Goal: Task Accomplishment & Management: Use online tool/utility

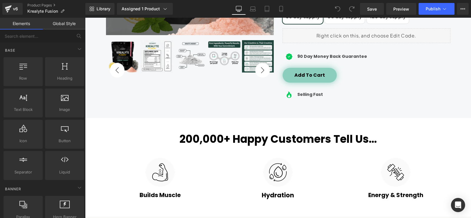
scroll to position [236, 0]
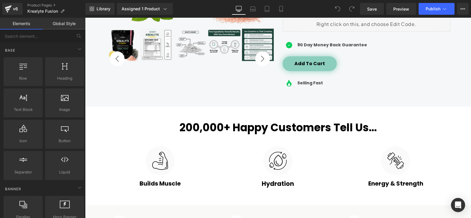
click at [259, 126] on div "200,000+ Happy Customers Tell Us... Heading" at bounding box center [278, 127] width 344 height 13
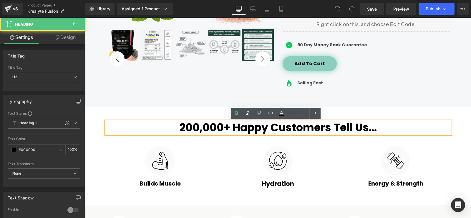
click at [372, 127] on h2 "200,000+ Happy Customers Tell Us..." at bounding box center [278, 127] width 344 height 13
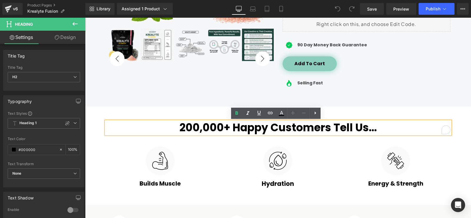
click at [376, 128] on h2 "200,000+ Happy Customers Tell Us..." at bounding box center [278, 127] width 344 height 13
paste div "To enrich screen reader interactions, please activate Accessibility in Grammarl…"
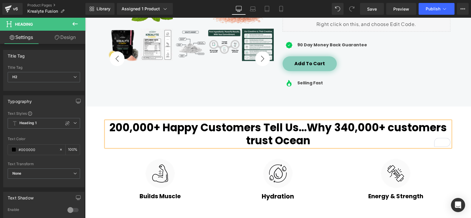
click at [305, 127] on h2 "200,000+ Happy Customers Tell Us...Why 340,000+ customers trust Ocean" at bounding box center [278, 133] width 344 height 25
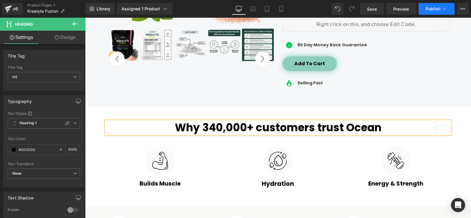
click at [434, 13] on button "Publish" at bounding box center [437, 9] width 36 height 12
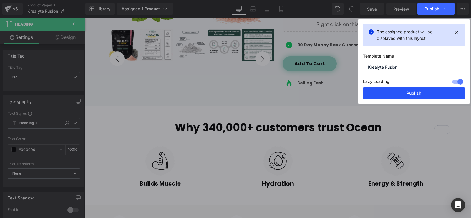
click at [402, 93] on button "Publish" at bounding box center [414, 93] width 102 height 12
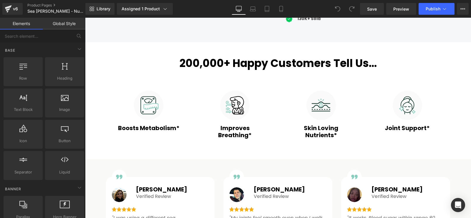
scroll to position [294, 0]
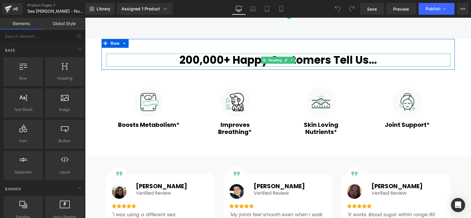
click at [373, 62] on h2 "200,000+ Happy Customers Tell Us..." at bounding box center [278, 60] width 344 height 13
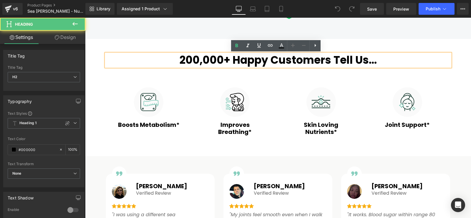
click at [376, 59] on h2 "200,000+ Happy Customers Tell Us..." at bounding box center [278, 60] width 344 height 13
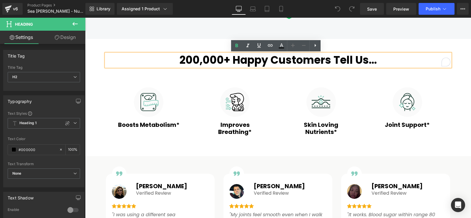
paste div "To enrich screen reader interactions, please activate Accessibility in Grammarl…"
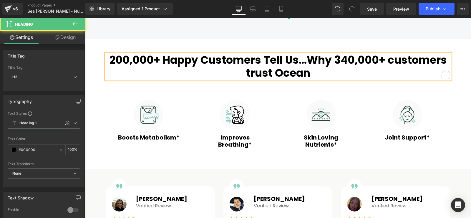
click at [306, 59] on h2 "200,000+ Happy Customers Tell Us...Why 340,000+ customers trust Ocean" at bounding box center [278, 66] width 344 height 25
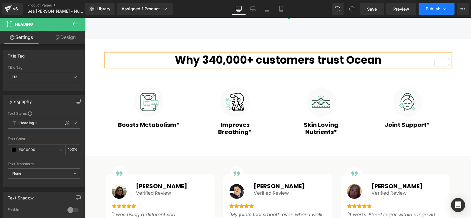
click at [431, 11] on span "Publish" at bounding box center [433, 8] width 15 height 5
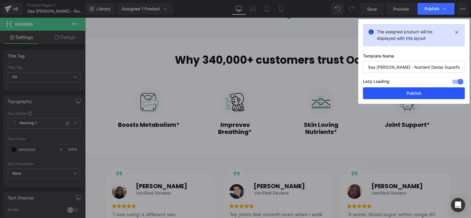
click at [415, 91] on button "Publish" at bounding box center [414, 93] width 102 height 12
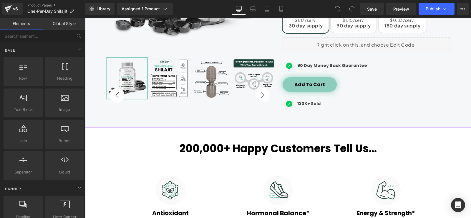
scroll to position [236, 0]
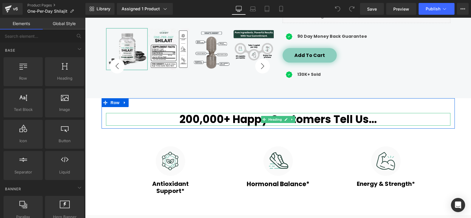
click at [374, 119] on h2 "200,000+ Happy Customers Tell Us..." at bounding box center [278, 119] width 344 height 13
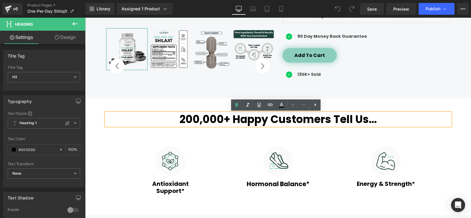
click at [374, 121] on h2 "200,000+ Happy Customers Tell Us..." at bounding box center [278, 119] width 344 height 13
paste div "To enrich screen reader interactions, please activate Accessibility in Grammarl…"
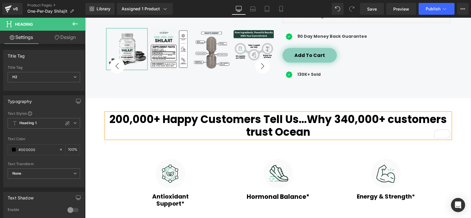
click at [304, 121] on h2 "200,000+ Happy Customers Tell Us...Why 340,000+ customers trust Ocean" at bounding box center [278, 125] width 344 height 25
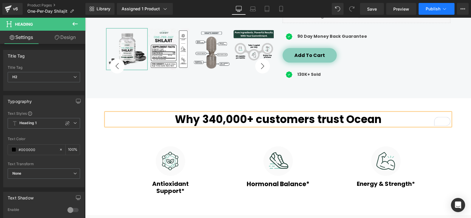
click at [427, 11] on button "Publish" at bounding box center [437, 9] width 36 height 12
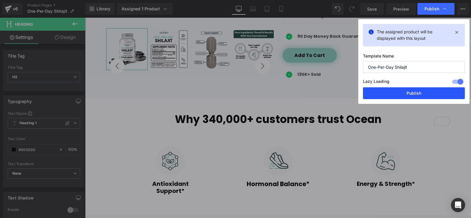
click at [411, 92] on button "Publish" at bounding box center [414, 93] width 102 height 12
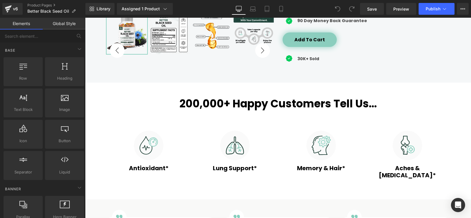
scroll to position [265, 0]
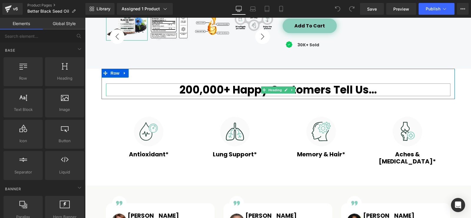
click at [377, 92] on h2 "200,000+ Happy Customers Tell Us..." at bounding box center [278, 89] width 344 height 13
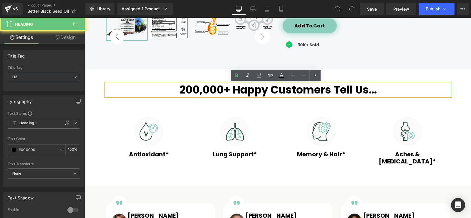
click at [372, 91] on h2 "200,000+ Happy Customers Tell Us..." at bounding box center [278, 89] width 344 height 13
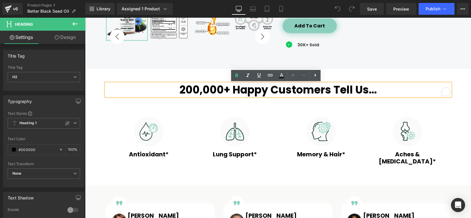
click at [374, 91] on h2 "200,000+ Happy Customers Tell Us..." at bounding box center [278, 89] width 344 height 13
paste div "To enrich screen reader interactions, please activate Accessibility in Grammarl…"
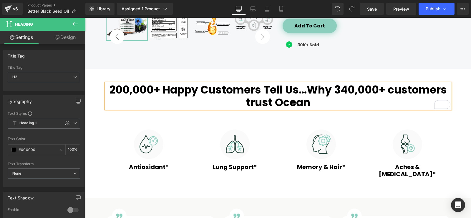
click at [307, 91] on h2 "200,000+ Happy Customers Tell Us...Why 340,000+ customers trust Ocean" at bounding box center [278, 95] width 344 height 25
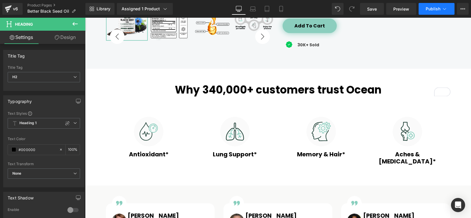
click at [438, 10] on span "Publish" at bounding box center [433, 8] width 15 height 5
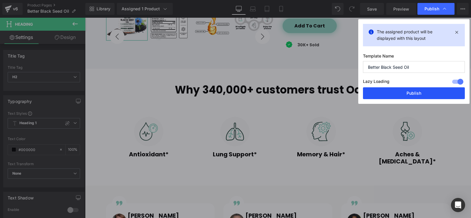
click at [413, 94] on button "Publish" at bounding box center [414, 93] width 102 height 12
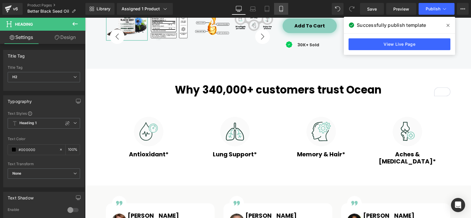
click at [275, 6] on link "Mobile" at bounding box center [281, 9] width 14 height 12
type input "100"
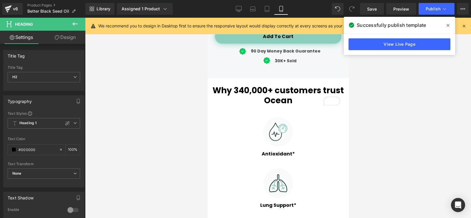
click at [280, 10] on icon at bounding box center [281, 9] width 6 height 6
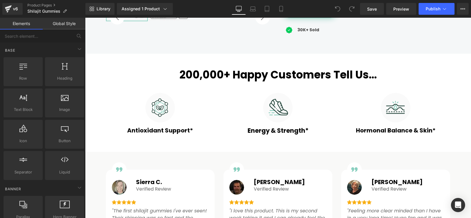
scroll to position [294, 0]
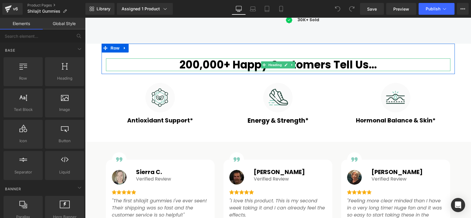
click at [374, 66] on h2 "200,000+ Happy Customers Tell Us..." at bounding box center [278, 64] width 344 height 13
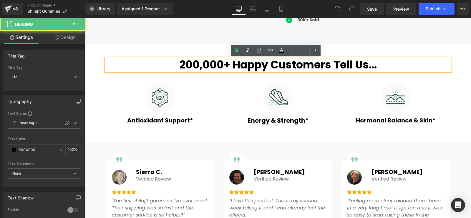
click at [373, 66] on h2 "200,000+ Happy Customers Tell Us..." at bounding box center [278, 64] width 344 height 13
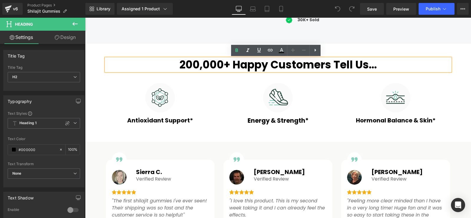
click at [374, 68] on h2 "200,000+ Happy Customers Tell Us..." at bounding box center [278, 64] width 344 height 13
paste div "To enrich screen reader interactions, please activate Accessibility in Grammarl…"
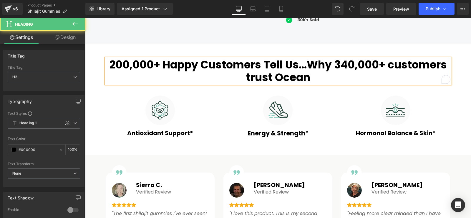
click at [306, 66] on h2 "200,000+ Happy Customers Tell Us...Why 340,000+ customers trust Ocean" at bounding box center [278, 70] width 344 height 25
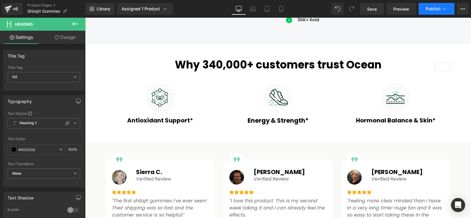
click at [436, 11] on button "Publish" at bounding box center [437, 9] width 36 height 12
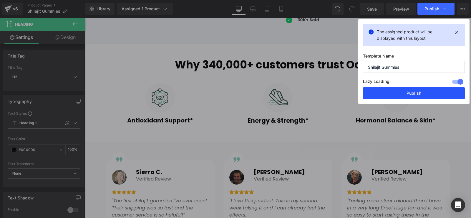
click at [417, 94] on button "Publish" at bounding box center [414, 93] width 102 height 12
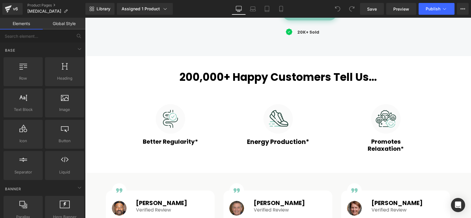
scroll to position [294, 0]
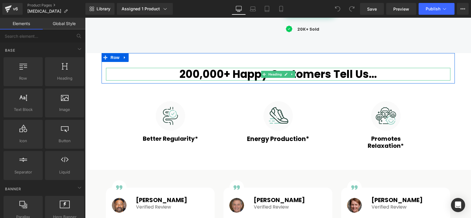
click at [375, 76] on h2 "200,000+ Happy Customers Tell Us..." at bounding box center [278, 74] width 344 height 13
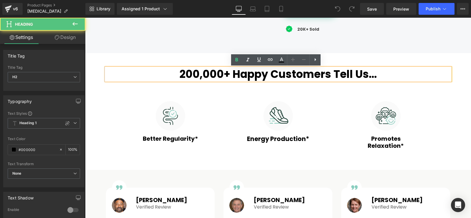
click at [377, 74] on h2 "200,000+ Happy Customers Tell Us..." at bounding box center [278, 74] width 344 height 13
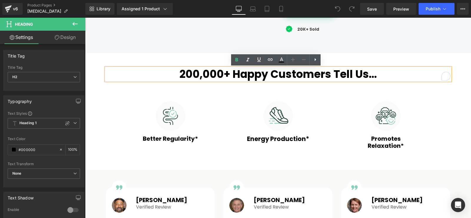
paste div "To enrich screen reader interactions, please activate Accessibility in Grammarl…"
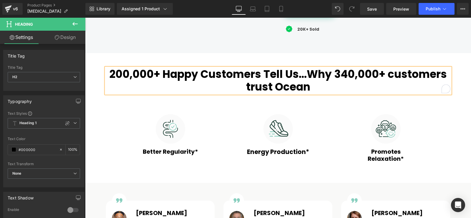
click at [306, 75] on h2 "200,000+ Happy Customers Tell Us...Why 340,000+ customers trust Ocean" at bounding box center [278, 80] width 344 height 25
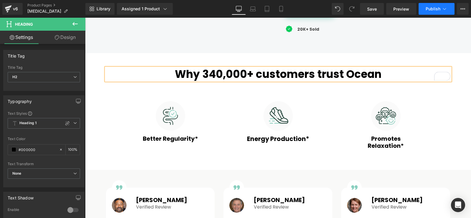
click at [433, 10] on span "Publish" at bounding box center [433, 8] width 15 height 5
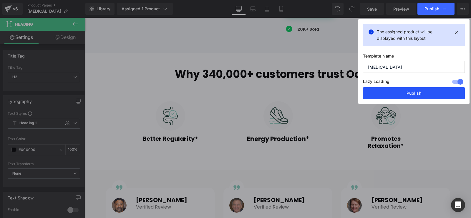
drag, startPoint x: 418, startPoint y: 96, endPoint x: 336, endPoint y: 79, distance: 82.9
click at [418, 96] on button "Publish" at bounding box center [414, 93] width 102 height 12
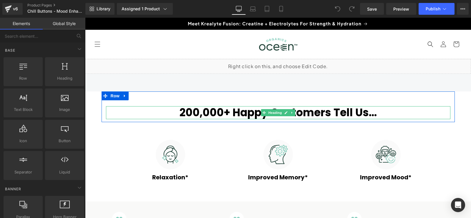
click at [374, 111] on h2 "200,000+ Happy Customers Tell Us..." at bounding box center [278, 112] width 344 height 13
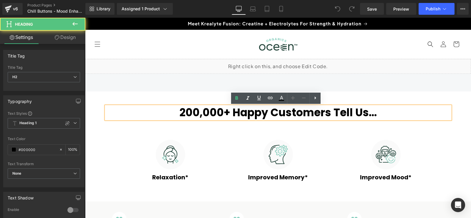
click at [375, 115] on h2 "200,000+ Happy Customers Tell Us..." at bounding box center [278, 112] width 344 height 13
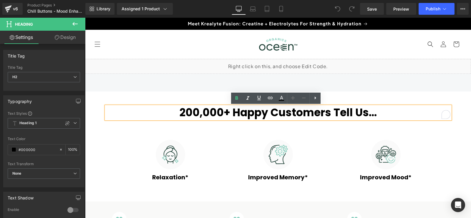
paste div "To enrich screen reader interactions, please activate Accessibility in Grammarl…"
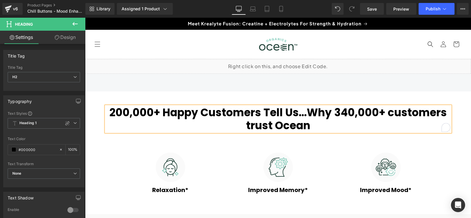
click at [306, 113] on h2 "200,000+ Happy Customers Tell Us...Why 340,000+ customers trust Ocean" at bounding box center [278, 118] width 344 height 25
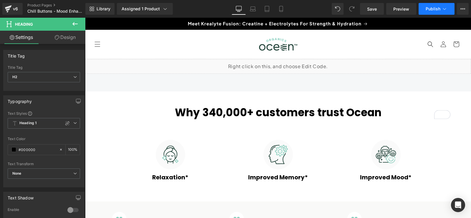
click at [430, 10] on span "Publish" at bounding box center [433, 8] width 15 height 5
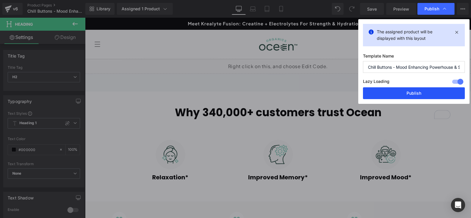
click at [406, 94] on button "Publish" at bounding box center [414, 93] width 102 height 12
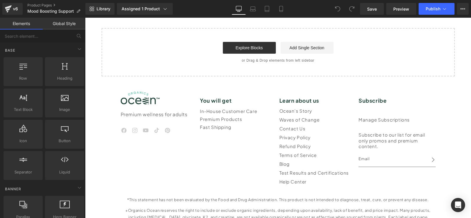
scroll to position [2469, 0]
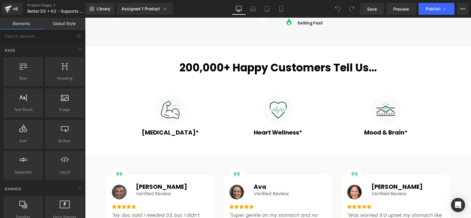
scroll to position [294, 0]
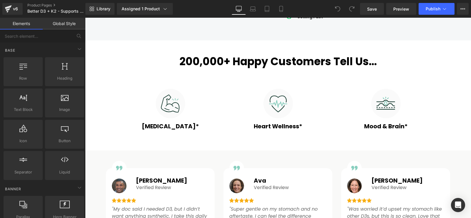
click at [374, 61] on h2 "200,000+ Happy Customers Tell Us..." at bounding box center [278, 61] width 344 height 13
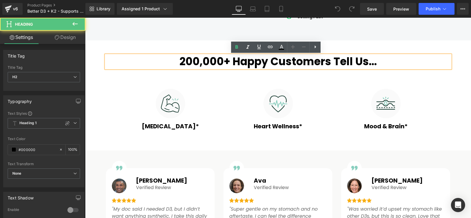
click at [375, 61] on h2 "200,000+ Happy Customers Tell Us..." at bounding box center [278, 61] width 344 height 13
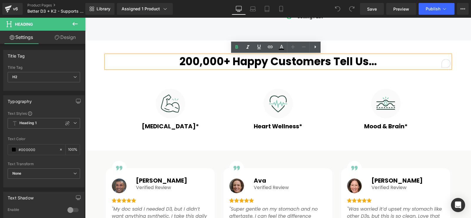
paste div "To enrich screen reader interactions, please activate Accessibility in Grammarl…"
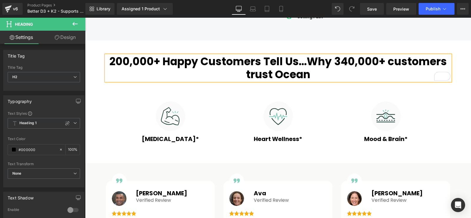
click at [306, 62] on h2 "200,000+ Happy Customers Tell Us...Why 340,000+ customers trust Ocean" at bounding box center [278, 67] width 344 height 25
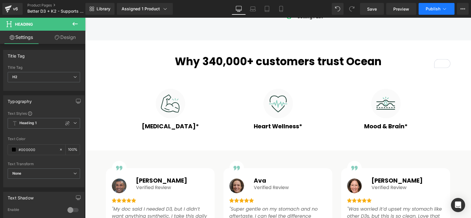
click at [429, 11] on button "Publish" at bounding box center [437, 9] width 36 height 12
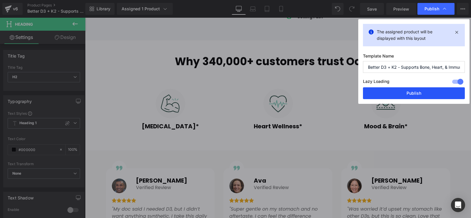
click at [422, 94] on button "Publish" at bounding box center [414, 93] width 102 height 12
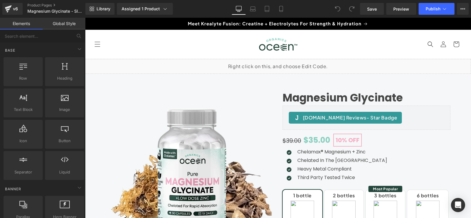
scroll to position [324, 0]
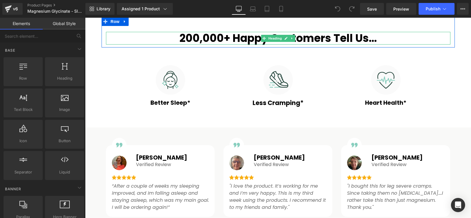
click at [372, 39] on h2 "200,000+ Happy Customers Tell Us..." at bounding box center [278, 38] width 344 height 13
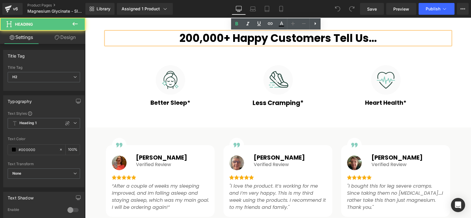
click at [375, 39] on h2 "200,000+ Happy Customers Tell Us..." at bounding box center [278, 38] width 344 height 13
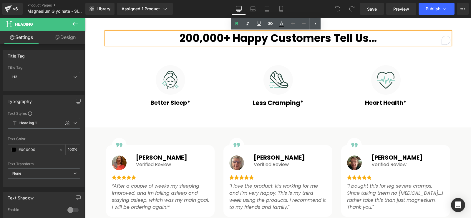
paste div "To enrich screen reader interactions, please activate Accessibility in Grammarl…"
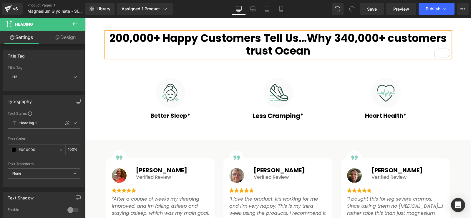
click at [306, 39] on h2 "200,000+ Happy Customers Tell Us...Why 340,000+ customers trust Ocean" at bounding box center [278, 44] width 344 height 25
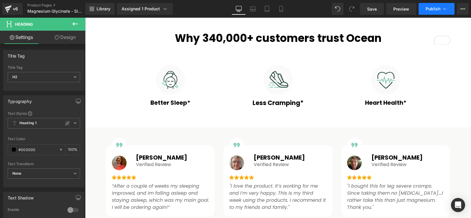
click at [428, 13] on button "Publish" at bounding box center [437, 9] width 36 height 12
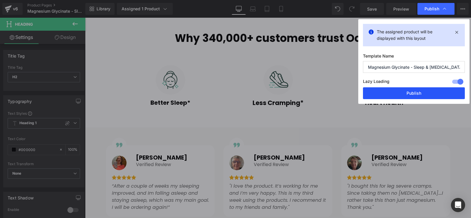
click at [404, 92] on button "Publish" at bounding box center [414, 93] width 102 height 12
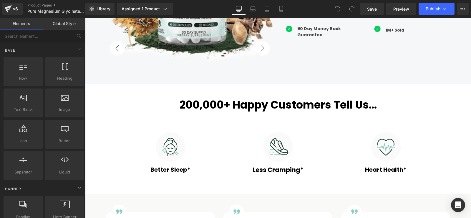
scroll to position [177, 0]
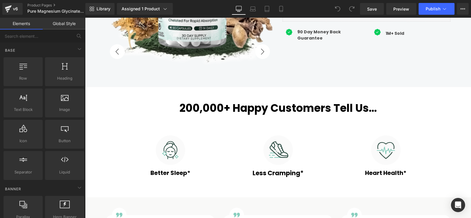
click at [374, 110] on h2 "200,000+ Happy Customers Tell Us..." at bounding box center [278, 108] width 344 height 13
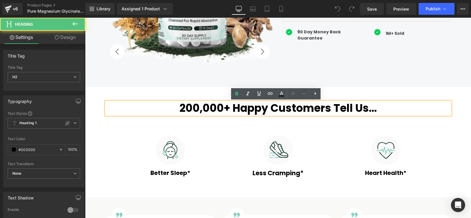
click at [375, 108] on h2 "200,000+ Happy Customers Tell Us..." at bounding box center [278, 108] width 344 height 13
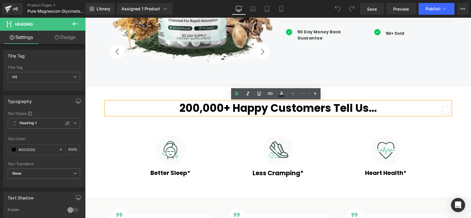
paste div "To enrich screen reader interactions, please activate Accessibility in Grammarl…"
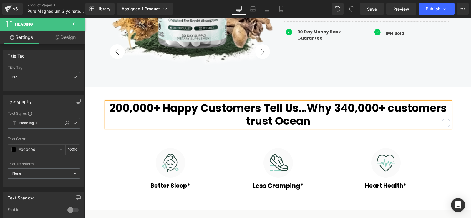
click at [305, 107] on h2 "200,000+ Happy Customers Tell Us...Why 340,000+ customers trust Ocean" at bounding box center [278, 114] width 344 height 25
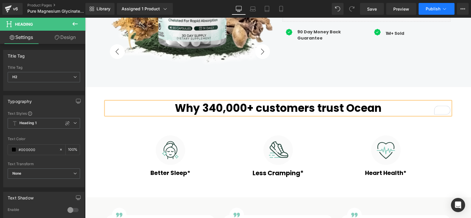
click at [431, 13] on button "Publish" at bounding box center [437, 9] width 36 height 12
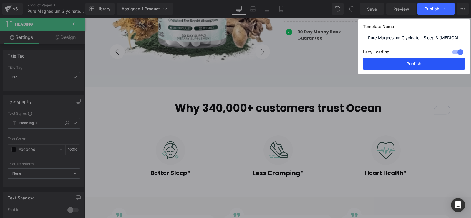
click at [427, 65] on button "Publish" at bounding box center [414, 64] width 102 height 12
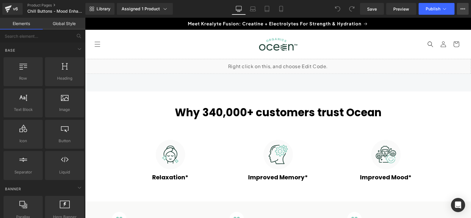
click at [462, 9] on icon at bounding box center [462, 8] width 5 height 5
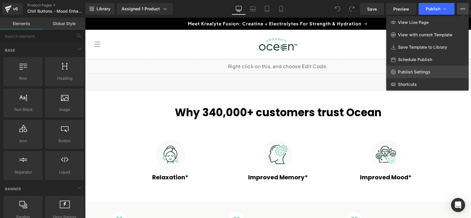
click at [417, 73] on span "Publish Settings" at bounding box center [414, 71] width 32 height 5
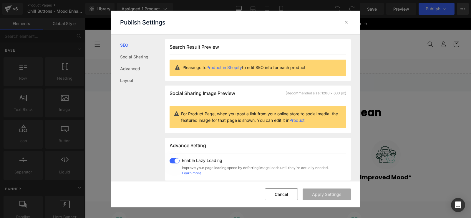
scroll to position [0, 0]
click at [345, 23] on icon at bounding box center [346, 22] width 6 height 6
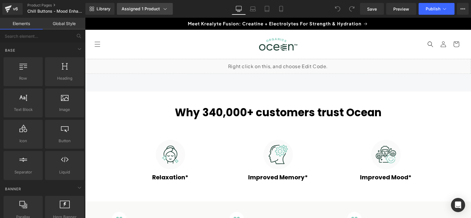
click at [162, 9] on icon at bounding box center [165, 9] width 6 height 6
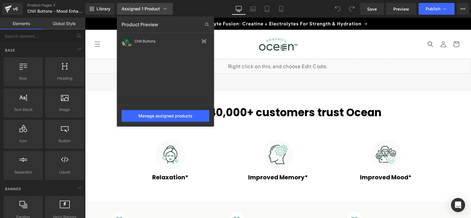
click at [164, 9] on icon at bounding box center [165, 9] width 3 height 2
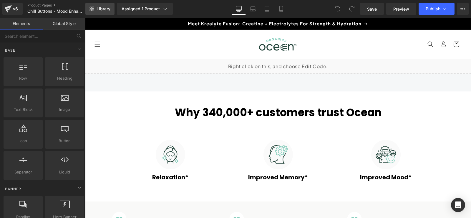
click at [110, 13] on link "Library" at bounding box center [99, 9] width 29 height 12
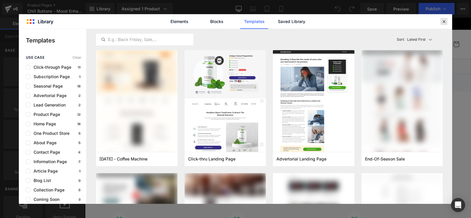
click at [442, 22] on icon at bounding box center [443, 21] width 5 height 5
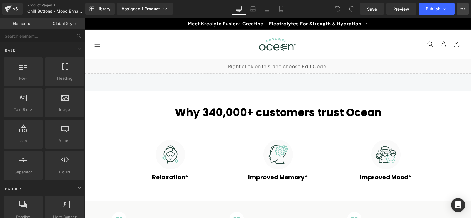
click at [463, 10] on icon at bounding box center [462, 8] width 5 height 5
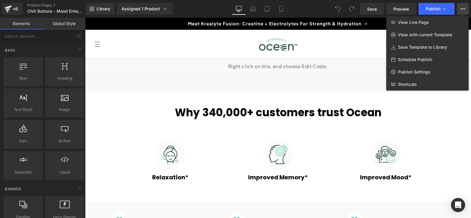
click at [429, 59] on span "Schedule Publish" at bounding box center [415, 59] width 34 height 5
select select
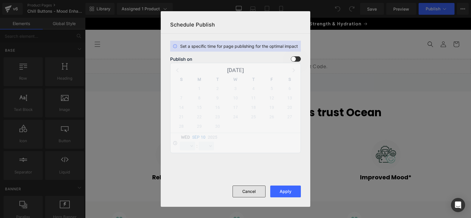
click at [257, 192] on button "Cancel" at bounding box center [249, 191] width 33 height 12
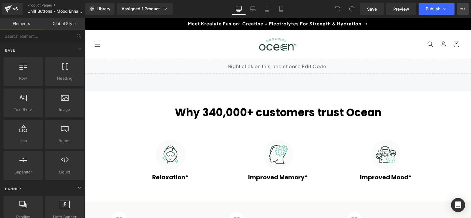
click at [462, 10] on icon at bounding box center [462, 8] width 5 height 5
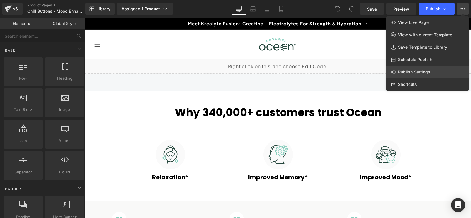
click at [425, 71] on span "Publish Settings" at bounding box center [414, 71] width 32 height 5
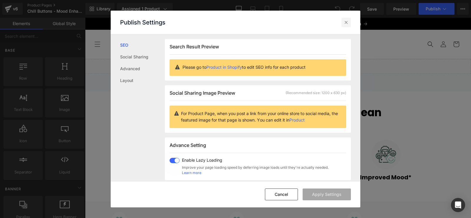
drag, startPoint x: 346, startPoint y: 23, endPoint x: 264, endPoint y: 3, distance: 84.9
click at [346, 23] on icon at bounding box center [346, 22] width 6 height 6
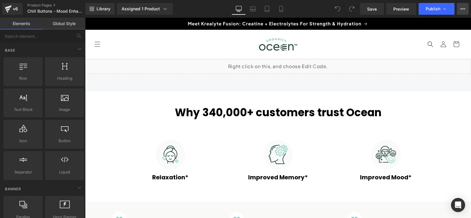
click at [464, 9] on icon at bounding box center [464, 8] width 1 height 1
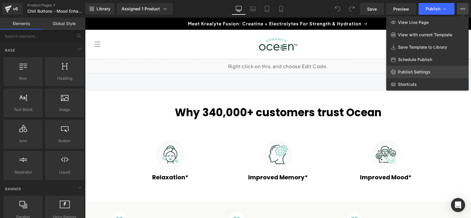
click at [421, 70] on span "Publish Settings" at bounding box center [414, 71] width 32 height 5
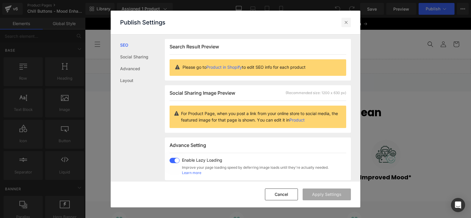
drag, startPoint x: 345, startPoint y: 25, endPoint x: 366, endPoint y: 2, distance: 30.2
click at [345, 25] on icon at bounding box center [346, 22] width 6 height 6
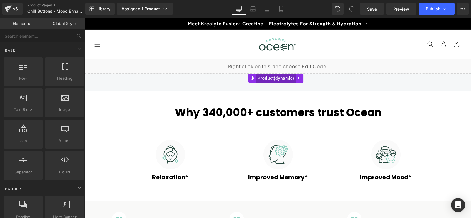
click at [275, 79] on span "Product" at bounding box center [275, 78] width 39 height 9
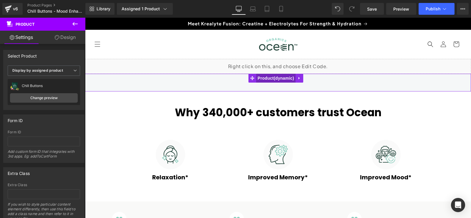
click at [275, 79] on span "Product" at bounding box center [275, 78] width 39 height 9
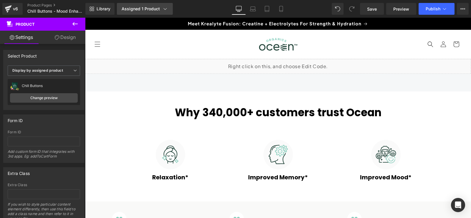
click at [165, 11] on icon at bounding box center [165, 9] width 6 height 6
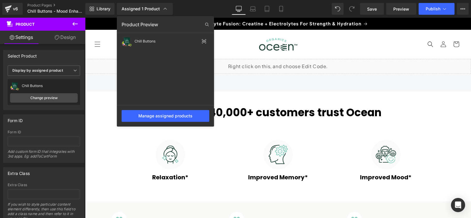
click at [184, 9] on div "Assigned 1 Product Product Preview Chill Buttons Manage assigned products" at bounding box center [152, 9] width 74 height 12
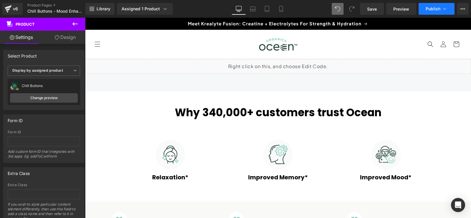
click at [447, 9] on icon at bounding box center [445, 9] width 6 height 6
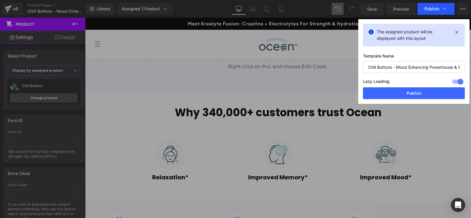
click at [447, 9] on icon at bounding box center [445, 9] width 6 height 6
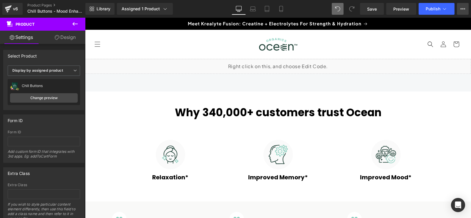
click at [464, 8] on icon at bounding box center [462, 8] width 5 height 5
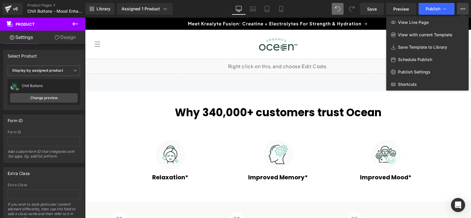
click at [422, 59] on span "Schedule Publish" at bounding box center [415, 59] width 34 height 5
select select
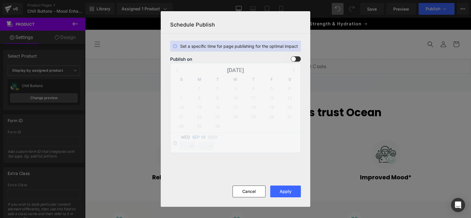
click at [296, 59] on span at bounding box center [296, 58] width 10 height 5
click at [0, 0] on input "checkbox" at bounding box center [0, 0] width 0 height 0
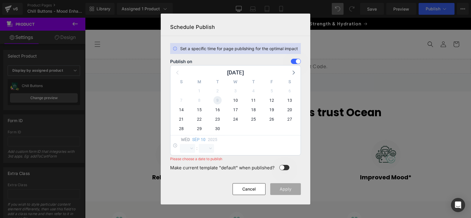
click at [216, 100] on span "9" at bounding box center [217, 100] width 8 height 8
click at [233, 100] on span "10" at bounding box center [235, 100] width 8 height 8
click at [191, 148] on select "00 01 02 03 04 05 06 07 08 09 10 11 12 13 14 15 16 17 18 19 20 21 22 23" at bounding box center [187, 148] width 15 height 9
click at [238, 151] on div "Wed Sep 10 2025 00 01 02 03 04 05 06 07 08 09 10 11 12 13 14 15 16 17 18 19 20 …" at bounding box center [235, 145] width 130 height 20
click at [192, 148] on select "00 01 02 03 04 05 06 07 08 09 10 11 12 13 14 15 16 17 18 19 20 21 22 23" at bounding box center [187, 148] width 15 height 9
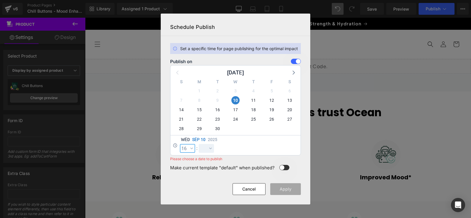
click at [180, 144] on select "00 01 02 03 04 05 06 07 08 09 10 11 12 13 14 15 16 17 18 19 20 21 22 23" at bounding box center [187, 148] width 15 height 9
click at [282, 167] on span at bounding box center [284, 167] width 10 height 5
click at [0, 0] on input "checkbox" at bounding box center [0, 0] width 0 height 0
click at [282, 167] on span at bounding box center [284, 167] width 10 height 5
click at [0, 0] on input "checkbox" at bounding box center [0, 0] width 0 height 0
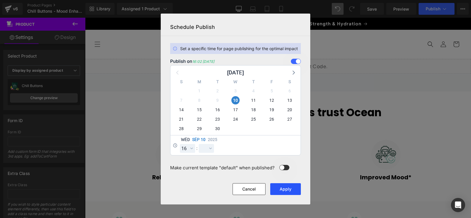
click at [281, 189] on button "Apply" at bounding box center [285, 189] width 31 height 12
click at [190, 148] on select "00 01 02 03 04 05 06 07 08 09 10 11 12 13 14 15 16 17 18 19 20 21 22 23" at bounding box center [187, 148] width 15 height 9
click at [180, 144] on select "00 01 02 03 04 05 06 07 08 09 10 11 12 13 14 15 16 17 18 19 20 21 22 23" at bounding box center [187, 148] width 15 height 9
click at [210, 148] on select "00 01 02 03 04 05 06 07 08 09 10 11 12 13 14 15 16 17 18 19 20 21 22 23 24 25 2…" at bounding box center [206, 148] width 15 height 9
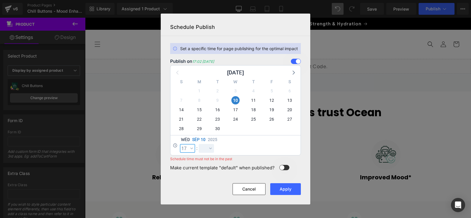
click at [189, 149] on select "00 01 02 03 04 05 06 07 08 09 10 11 12 13 14 15 16 17 18 19 20 21 22 23" at bounding box center [187, 148] width 15 height 9
select select "16"
click at [180, 144] on select "00 01 02 03 04 05 06 07 08 09 10 11 12 13 14 15 16 17 18 19 20 21 22 23" at bounding box center [187, 148] width 15 height 9
click at [211, 149] on select "00 01 02 03 04 05 06 07 08 09 10 11 12 13 14 15 16 17 18 19 20 21 22 23 24 25 2…" at bounding box center [206, 148] width 15 height 9
select select "30"
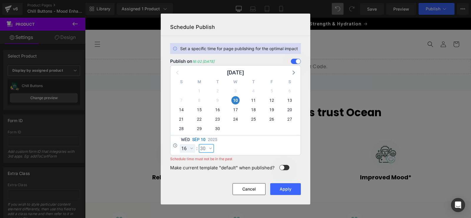
click at [199, 144] on select "00 01 02 03 04 05 06 07 08 09 10 11 12 13 14 15 16 17 18 19 20 21 22 23 24 25 2…" at bounding box center [206, 148] width 15 height 9
click at [278, 192] on button "Apply" at bounding box center [285, 189] width 31 height 12
click at [283, 188] on button "Apply" at bounding box center [285, 189] width 31 height 12
click at [293, 60] on span at bounding box center [296, 61] width 10 height 5
click at [0, 0] on input "checkbox" at bounding box center [0, 0] width 0 height 0
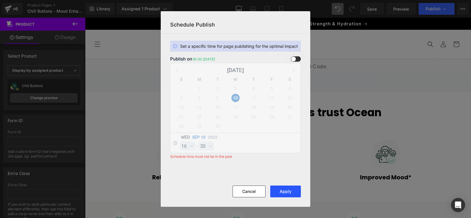
click at [277, 195] on button "Apply" at bounding box center [285, 191] width 31 height 12
click at [275, 170] on div at bounding box center [235, 167] width 131 height 10
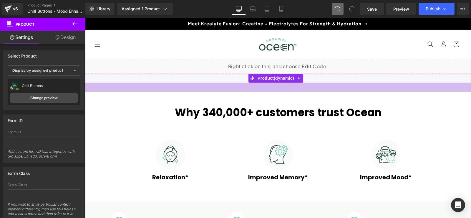
click at [214, 87] on div at bounding box center [278, 86] width 386 height 9
click at [216, 84] on div at bounding box center [278, 86] width 386 height 9
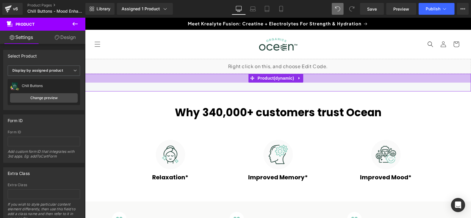
click at [219, 75] on div at bounding box center [278, 78] width 386 height 9
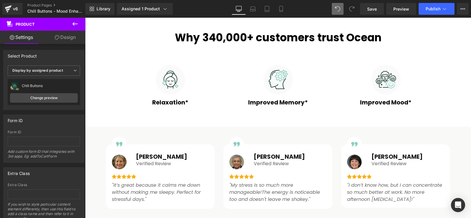
scroll to position [0, 0]
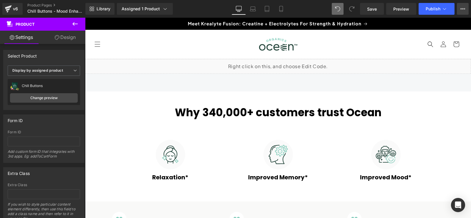
click at [464, 7] on icon at bounding box center [462, 8] width 5 height 5
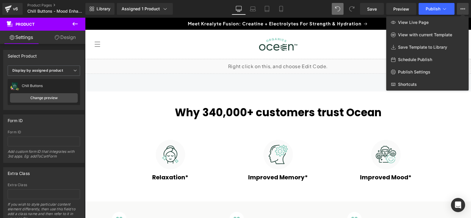
click at [417, 57] on span "Schedule Publish" at bounding box center [415, 59] width 34 height 5
select select
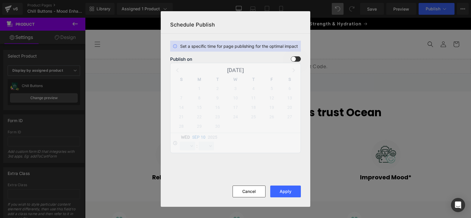
click at [298, 61] on span at bounding box center [296, 58] width 10 height 5
click at [0, 0] on input "checkbox" at bounding box center [0, 0] width 0 height 0
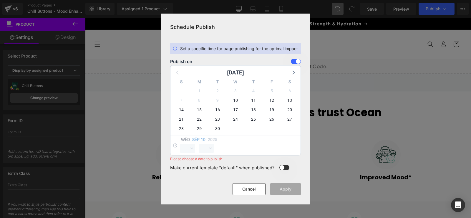
click at [178, 73] on div "September 2025" at bounding box center [235, 70] width 130 height 11
drag, startPoint x: 294, startPoint y: 62, endPoint x: 288, endPoint y: 66, distance: 7.2
click at [294, 61] on span at bounding box center [296, 61] width 10 height 5
click at [0, 0] on input "checkbox" at bounding box center [0, 0] width 0 height 0
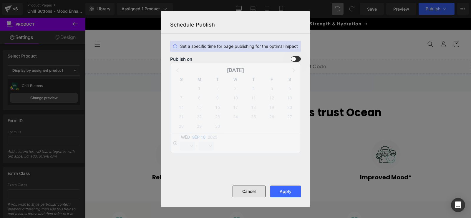
drag, startPoint x: 249, startPoint y: 188, endPoint x: 166, endPoint y: 169, distance: 85.3
click at [249, 188] on button "Cancel" at bounding box center [249, 191] width 33 height 12
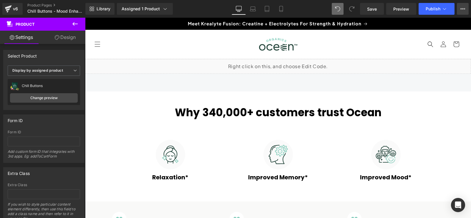
click at [460, 10] on button "View Live Page View with current Template Save Template to Library Schedule Pub…" at bounding box center [463, 9] width 12 height 12
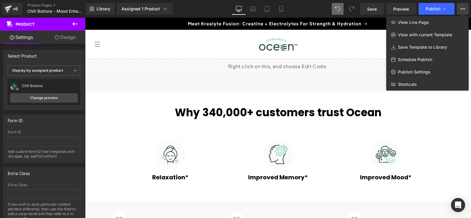
click at [418, 57] on span "Schedule Publish" at bounding box center [415, 59] width 34 height 5
select select
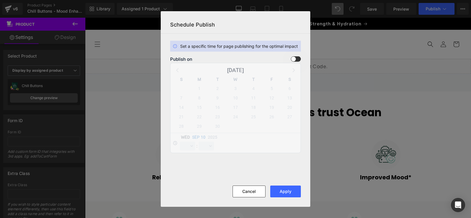
drag, startPoint x: 246, startPoint y: 191, endPoint x: 370, endPoint y: 144, distance: 132.7
click at [246, 191] on div "Loading Product" at bounding box center [236, 194] width 32 height 6
click at [251, 193] on div "Loading Product" at bounding box center [236, 194] width 32 height 6
drag, startPoint x: 257, startPoint y: 188, endPoint x: 220, endPoint y: 49, distance: 143.5
click at [257, 188] on button "Cancel" at bounding box center [249, 191] width 33 height 12
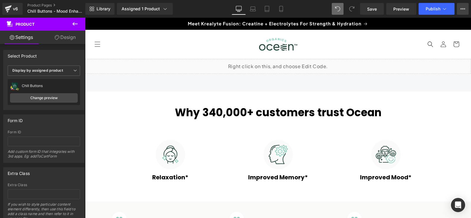
click at [458, 8] on button "View Live Page View with current Template Save Template to Library Schedule Pub…" at bounding box center [463, 9] width 12 height 12
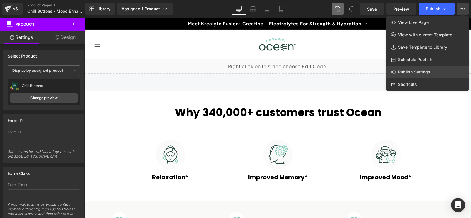
click at [417, 71] on span "Publish Settings" at bounding box center [414, 71] width 32 height 5
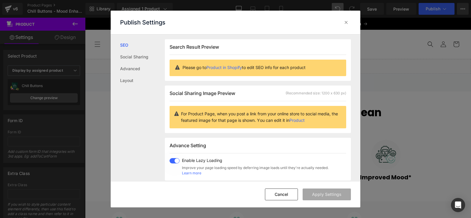
scroll to position [0, 0]
click at [143, 57] on link "Social Sharing" at bounding box center [142, 57] width 45 height 12
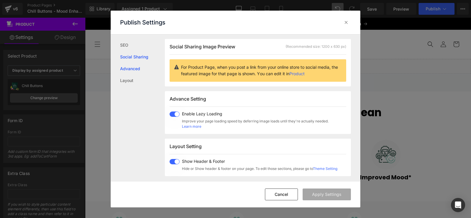
click at [135, 68] on link "Advanced" at bounding box center [142, 69] width 45 height 12
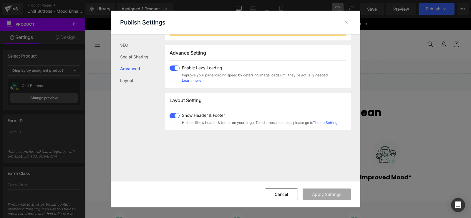
scroll to position [99, 0]
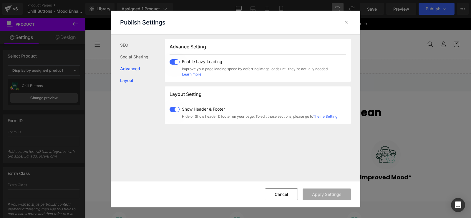
click at [131, 80] on link "Layout" at bounding box center [142, 80] width 45 height 12
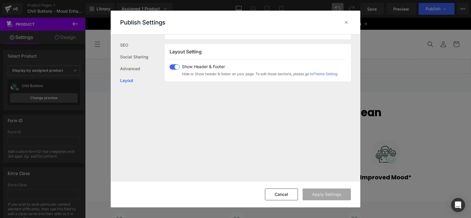
scroll to position [146, 0]
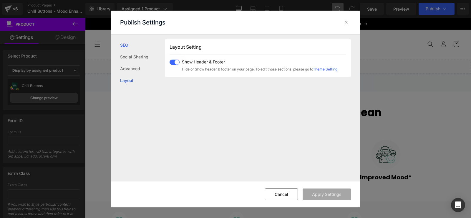
click at [126, 46] on link "SEO" at bounding box center [142, 45] width 45 height 12
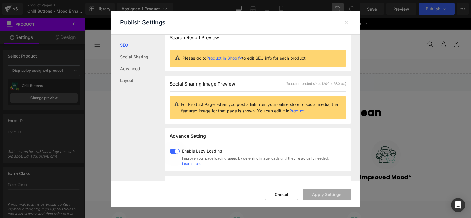
scroll to position [0, 0]
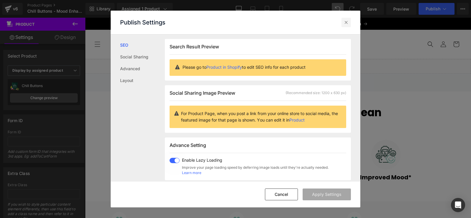
click at [346, 25] on icon at bounding box center [346, 22] width 6 height 6
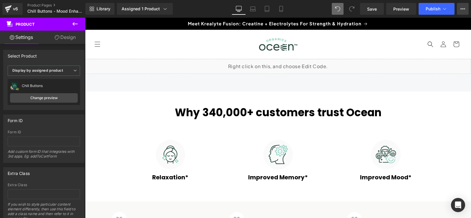
click at [464, 8] on icon at bounding box center [462, 8] width 5 height 5
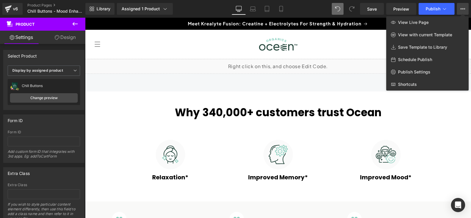
click at [464, 8] on icon at bounding box center [462, 8] width 5 height 5
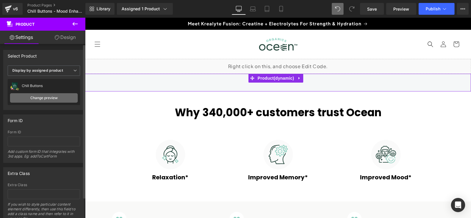
click at [48, 99] on link "Change preview" at bounding box center [44, 97] width 68 height 9
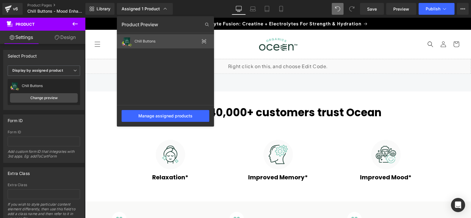
click at [204, 42] on icon at bounding box center [204, 41] width 4 height 2
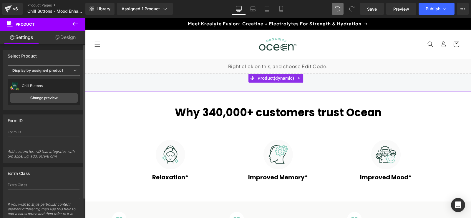
click at [69, 70] on span "Display by assigned product" at bounding box center [44, 70] width 72 height 10
click at [71, 69] on span "Display by assigned product" at bounding box center [43, 70] width 70 height 10
click at [69, 37] on link "Design" at bounding box center [65, 37] width 43 height 13
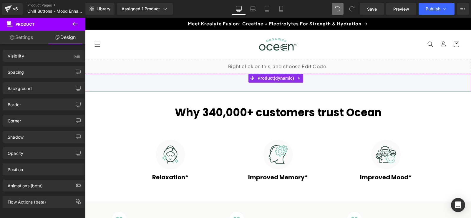
click at [16, 33] on link "Settings" at bounding box center [21, 37] width 43 height 13
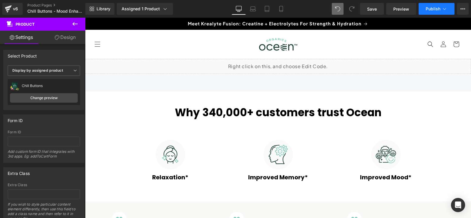
click at [447, 10] on icon at bounding box center [445, 9] width 6 height 6
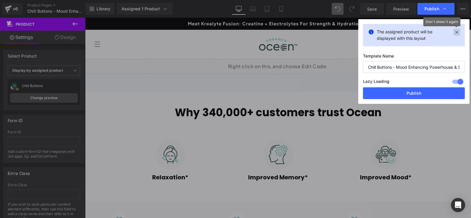
click at [458, 31] on icon at bounding box center [456, 32] width 7 height 7
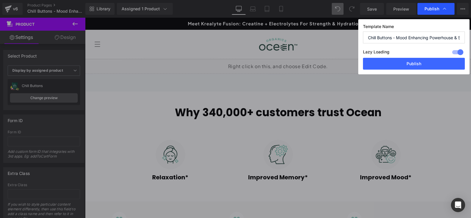
click at [442, 9] on icon at bounding box center [445, 9] width 6 height 6
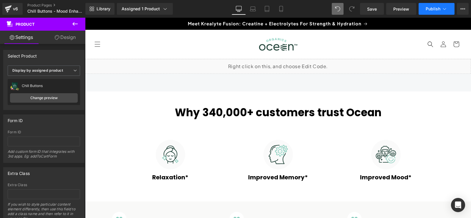
click at [443, 9] on icon at bounding box center [445, 9] width 6 height 6
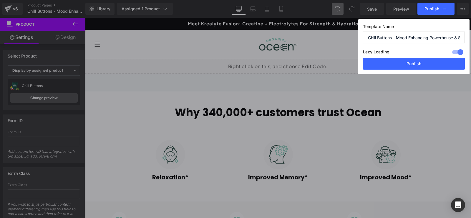
click at [443, 9] on icon at bounding box center [445, 9] width 6 height 6
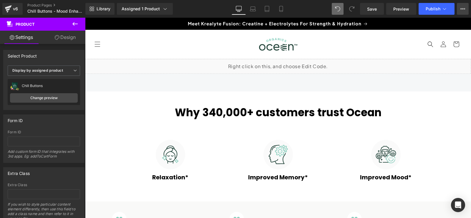
click at [464, 11] on button "View Live Page View with current Template Save Template to Library Schedule Pub…" at bounding box center [463, 9] width 12 height 12
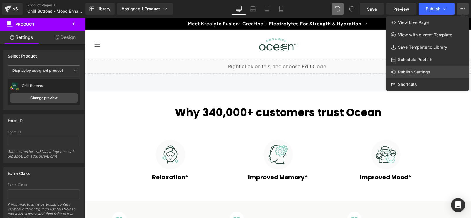
click at [423, 69] on span "Publish Settings" at bounding box center [414, 71] width 32 height 5
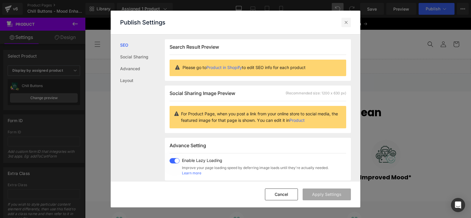
drag, startPoint x: 345, startPoint y: 23, endPoint x: 261, endPoint y: 6, distance: 86.6
click at [345, 23] on icon at bounding box center [346, 22] width 6 height 6
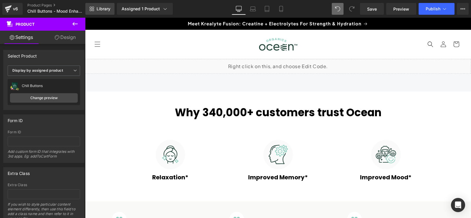
click at [98, 11] on span "Library" at bounding box center [104, 8] width 14 height 5
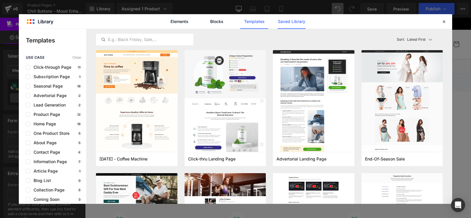
click at [294, 23] on link "Saved Library" at bounding box center [292, 21] width 28 height 15
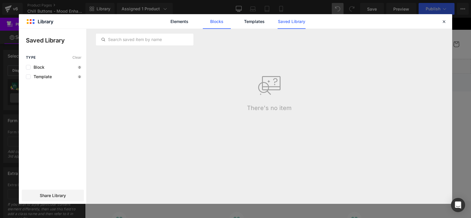
click at [217, 22] on link "Blocks" at bounding box center [217, 21] width 28 height 15
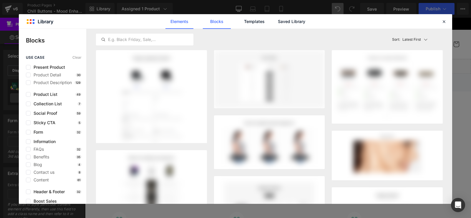
click at [185, 23] on link "Elements" at bounding box center [179, 21] width 28 height 15
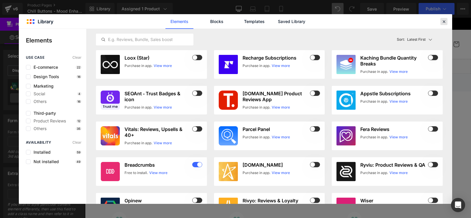
click at [442, 23] on icon at bounding box center [443, 21] width 5 height 5
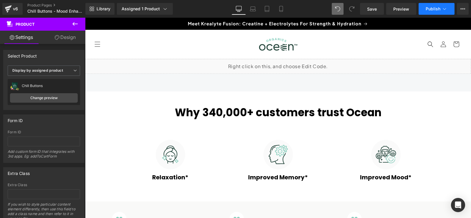
click at [447, 11] on icon at bounding box center [445, 9] width 6 height 6
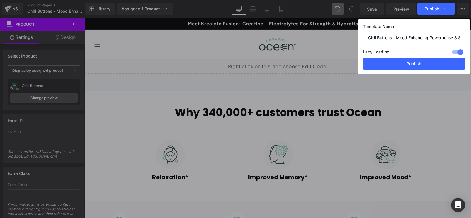
click at [447, 11] on icon at bounding box center [445, 9] width 6 height 6
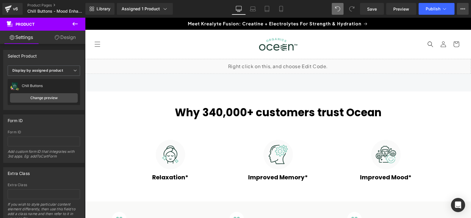
click at [465, 11] on button "View Live Page View with current Template Save Template to Library Schedule Pub…" at bounding box center [463, 9] width 12 height 12
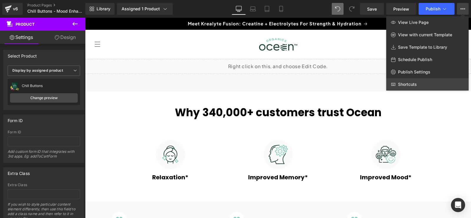
click at [426, 85] on link "Shortcuts" at bounding box center [427, 84] width 82 height 12
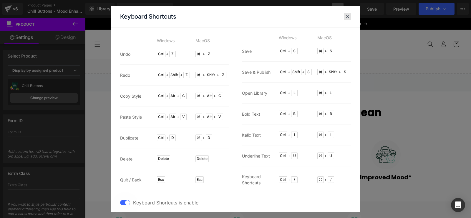
click at [346, 17] on span at bounding box center [347, 16] width 4 height 5
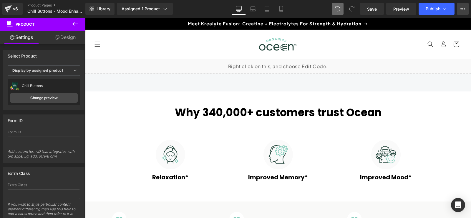
click at [465, 6] on button "View Live Page View with current Template Save Template to Library Schedule Pub…" at bounding box center [463, 9] width 12 height 12
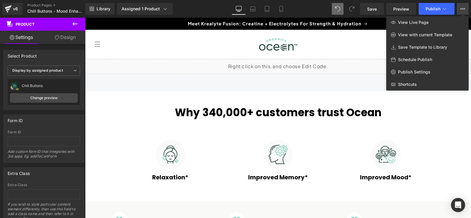
click at [463, 11] on icon at bounding box center [462, 8] width 5 height 5
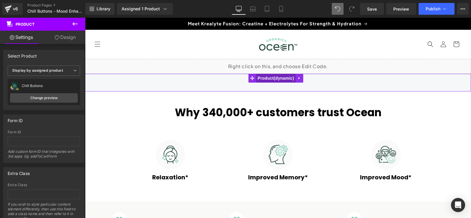
click at [275, 80] on span "Product" at bounding box center [275, 78] width 39 height 9
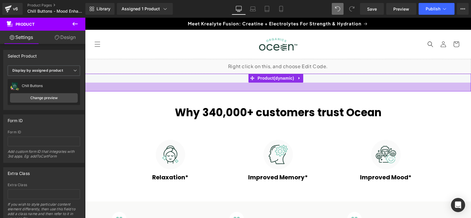
click at [273, 87] on div at bounding box center [278, 86] width 386 height 9
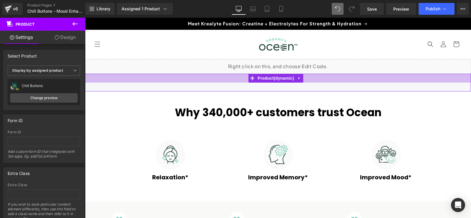
click at [227, 77] on div at bounding box center [278, 78] width 386 height 9
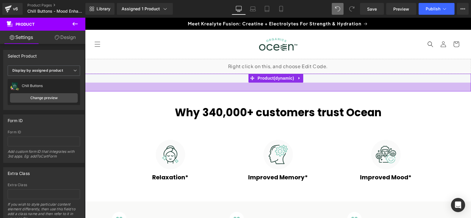
click at [234, 88] on div at bounding box center [278, 86] width 386 height 9
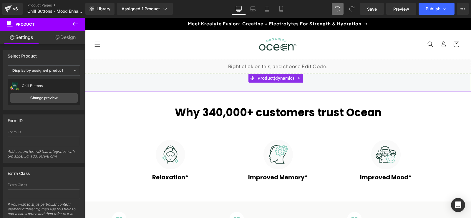
click at [68, 39] on link "Design" at bounding box center [65, 37] width 43 height 13
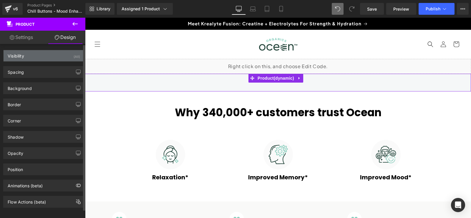
click at [41, 58] on div "Visibility (All)" at bounding box center [44, 55] width 81 height 11
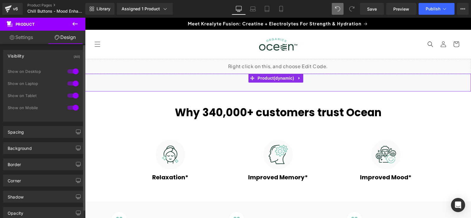
click at [41, 56] on div "Visibility (All)" at bounding box center [44, 55] width 81 height 11
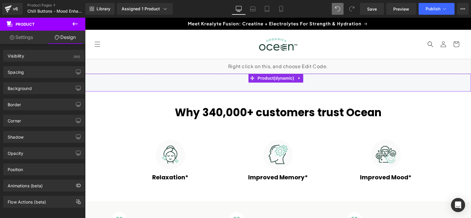
click at [27, 36] on link "Settings" at bounding box center [21, 37] width 43 height 13
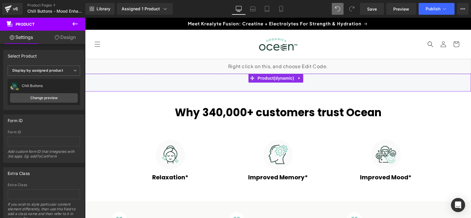
click at [25, 37] on link "Settings" at bounding box center [21, 37] width 43 height 13
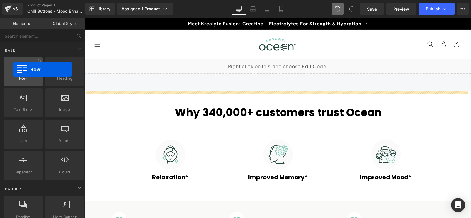
drag, startPoint x: 22, startPoint y: 72, endPoint x: 13, endPoint y: 69, distance: 9.1
click at [13, 69] on div at bounding box center [23, 68] width 36 height 13
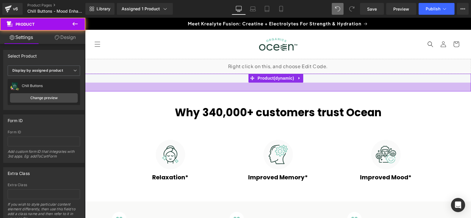
click at [145, 84] on div at bounding box center [278, 86] width 386 height 9
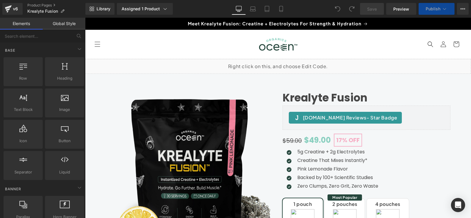
scroll to position [29, 0]
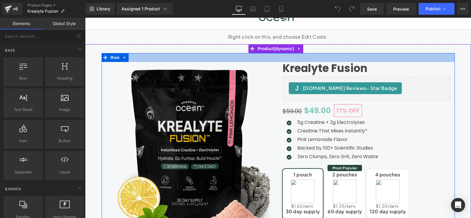
click at [220, 58] on div at bounding box center [278, 57] width 353 height 9
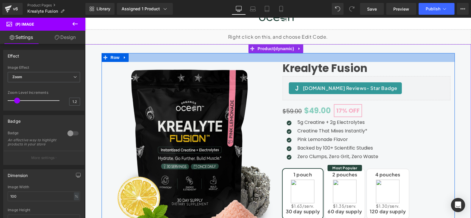
click at [273, 58] on div at bounding box center [278, 57] width 353 height 9
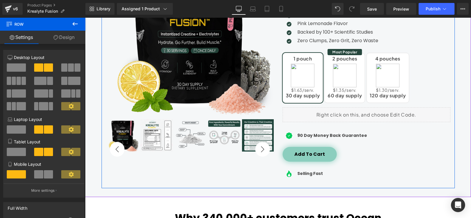
scroll to position [206, 0]
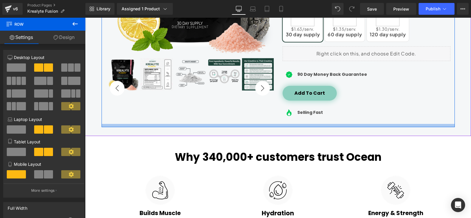
click at [271, 124] on div at bounding box center [278, 125] width 353 height 3
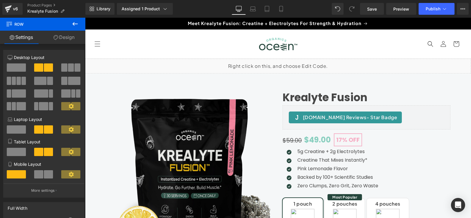
scroll to position [0, 0]
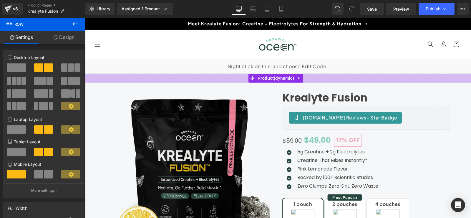
click at [112, 74] on div at bounding box center [278, 78] width 386 height 9
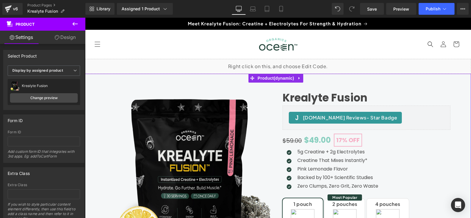
click at [67, 38] on link "Design" at bounding box center [65, 37] width 43 height 13
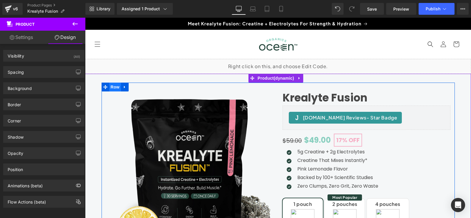
click at [113, 85] on span "Row" at bounding box center [115, 86] width 12 height 9
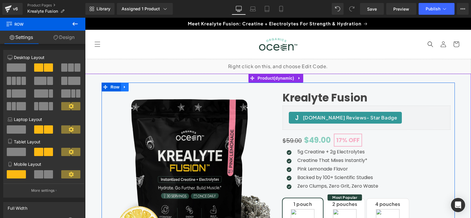
click at [123, 87] on icon at bounding box center [125, 87] width 4 height 4
click at [147, 88] on icon at bounding box center [148, 87] width 4 height 4
click at [124, 87] on icon at bounding box center [124, 87] width 1 height 3
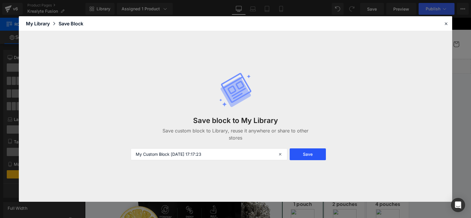
click at [305, 155] on button "Save" at bounding box center [308, 154] width 36 height 12
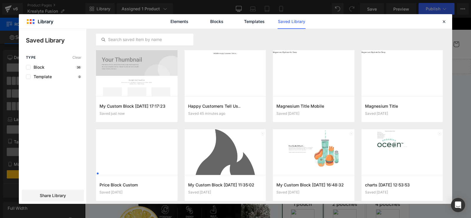
click at [289, 22] on link "Saved Library" at bounding box center [292, 21] width 28 height 15
click at [442, 20] on icon at bounding box center [443, 21] width 5 height 5
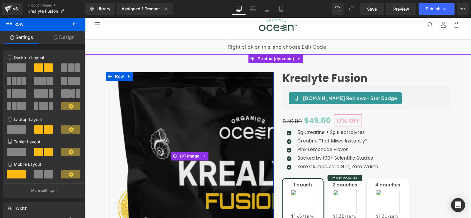
scroll to position [29, 0]
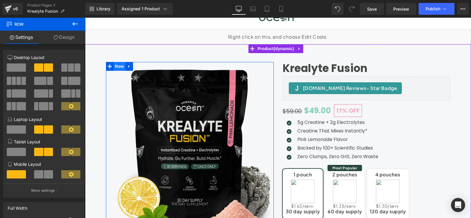
click at [115, 65] on span "Row" at bounding box center [120, 66] width 12 height 9
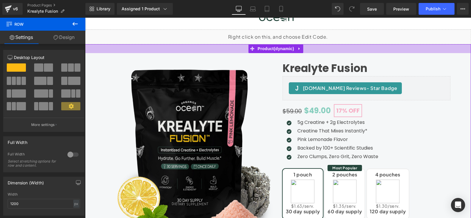
click at [113, 47] on div at bounding box center [278, 48] width 386 height 9
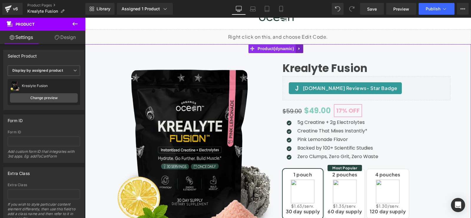
click at [300, 48] on icon at bounding box center [298, 48] width 1 height 3
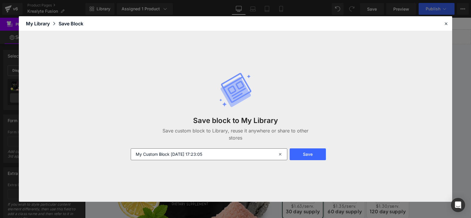
drag, startPoint x: 169, startPoint y: 153, endPoint x: 136, endPoint y: 153, distance: 33.0
click at [136, 153] on input "My Custom Block 2025-09-10 17:23:05" at bounding box center [209, 154] width 157 height 12
type input "chill 2025-09-10 17:23:05"
click at [314, 155] on button "Save" at bounding box center [308, 154] width 36 height 12
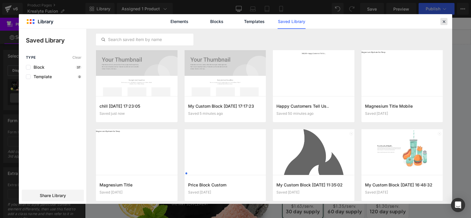
click at [447, 22] on div at bounding box center [443, 21] width 7 height 7
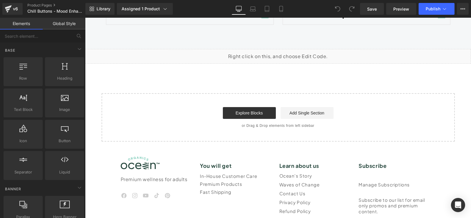
scroll to position [2278, 0]
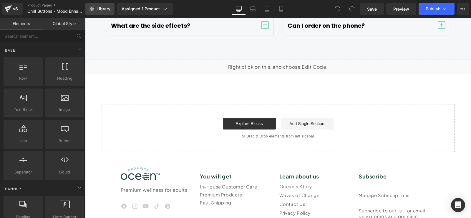
click at [99, 8] on span "Library" at bounding box center [104, 8] width 14 height 5
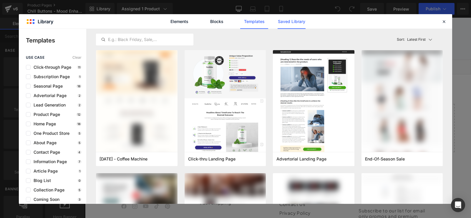
click at [294, 21] on link "Saved Library" at bounding box center [292, 21] width 28 height 15
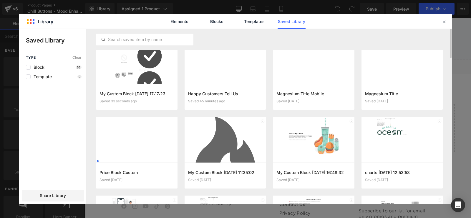
scroll to position [0, 0]
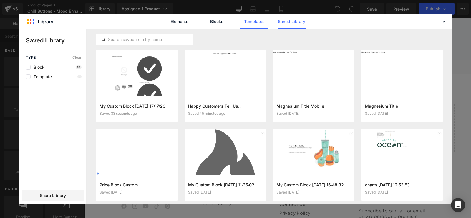
click at [260, 22] on link "Templates" at bounding box center [254, 21] width 28 height 15
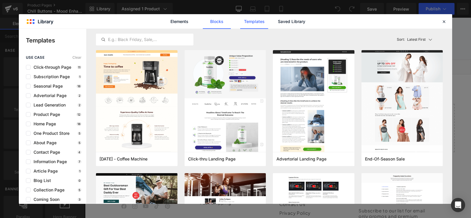
click at [214, 23] on link "Blocks" at bounding box center [217, 21] width 28 height 15
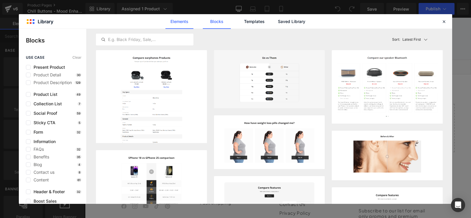
click at [175, 20] on link "Elements" at bounding box center [179, 21] width 28 height 15
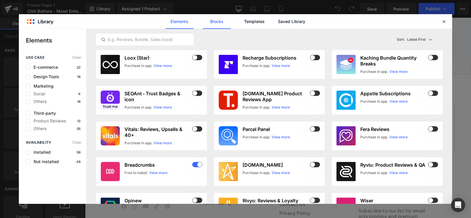
click at [223, 22] on link "Blocks" at bounding box center [217, 21] width 28 height 15
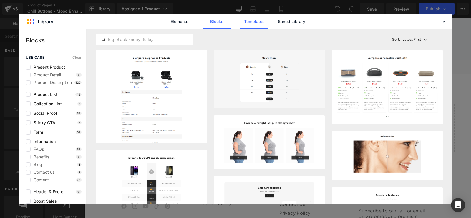
click at [259, 25] on link "Templates" at bounding box center [254, 21] width 28 height 15
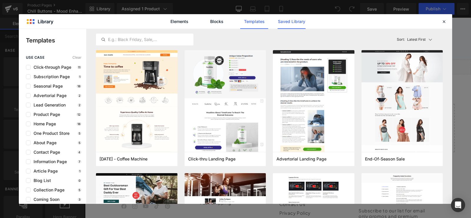
click at [287, 23] on link "Saved Library" at bounding box center [292, 21] width 28 height 15
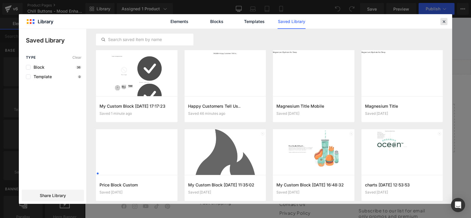
click at [445, 24] on div at bounding box center [443, 21] width 7 height 7
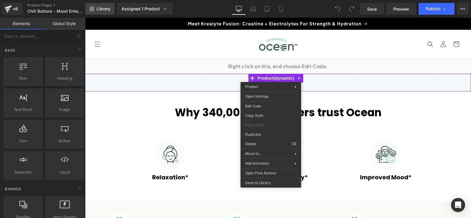
click at [106, 8] on span "Library" at bounding box center [104, 8] width 14 height 5
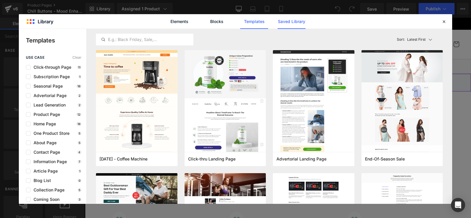
click at [299, 23] on link "Saved Library" at bounding box center [292, 21] width 28 height 15
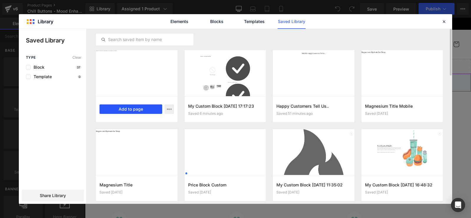
click at [135, 109] on button "Add to page" at bounding box center [130, 108] width 63 height 9
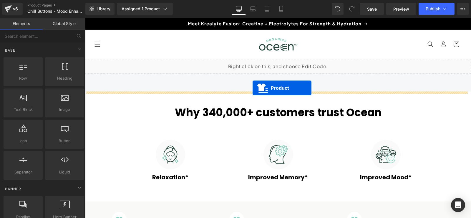
drag, startPoint x: 251, startPoint y: 81, endPoint x: 253, endPoint y: 88, distance: 6.6
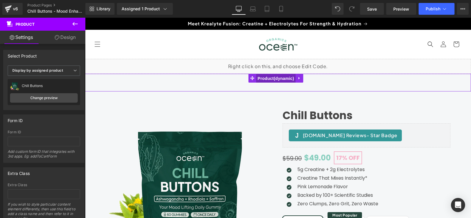
click at [262, 77] on span "Product" at bounding box center [275, 78] width 39 height 9
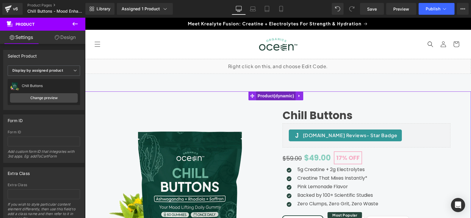
click at [268, 96] on span "Product" at bounding box center [275, 95] width 39 height 9
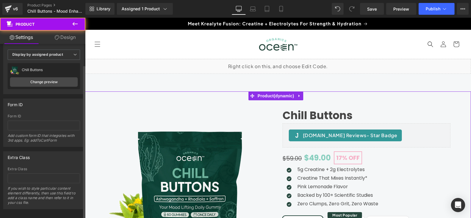
scroll to position [24, 0]
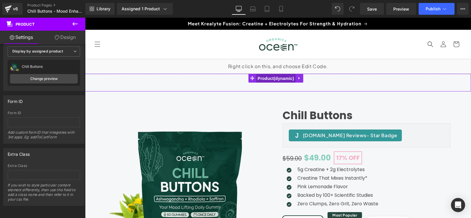
click at [267, 77] on span "Product" at bounding box center [275, 78] width 39 height 9
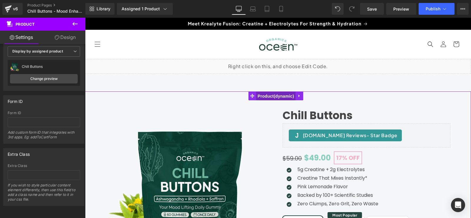
click at [266, 96] on span "Product" at bounding box center [275, 96] width 39 height 9
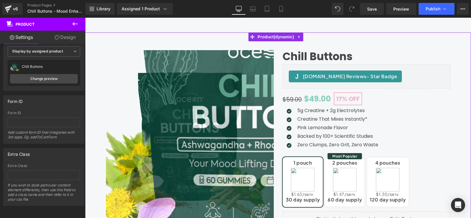
scroll to position [0, 0]
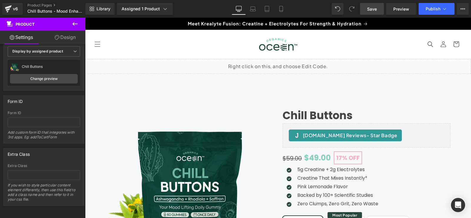
click at [377, 11] on link "Save" at bounding box center [372, 9] width 24 height 12
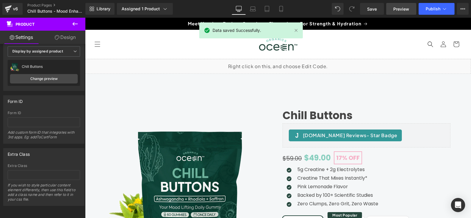
click at [397, 11] on span "Preview" at bounding box center [401, 9] width 16 height 6
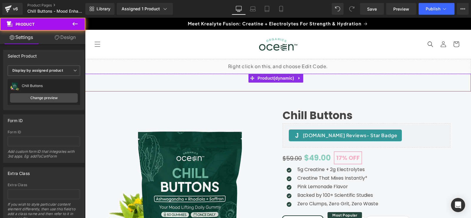
click at [199, 76] on div "Product" at bounding box center [278, 83] width 386 height 18
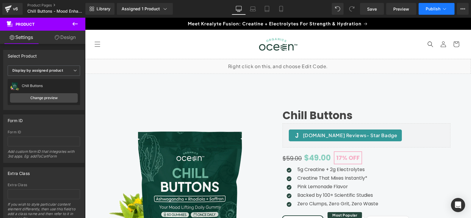
click at [429, 12] on button "Publish" at bounding box center [437, 9] width 36 height 12
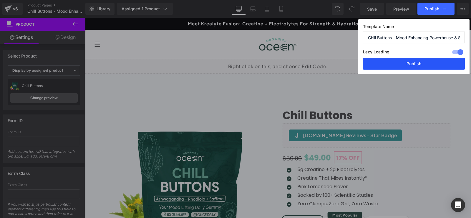
click at [413, 65] on button "Publish" at bounding box center [414, 64] width 102 height 12
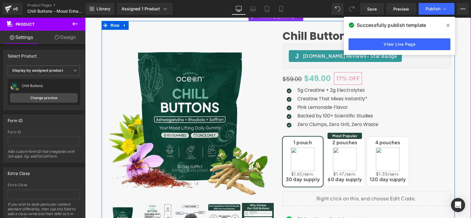
scroll to position [88, 0]
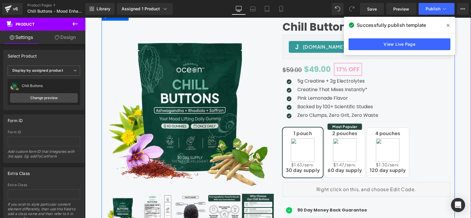
click at [311, 98] on p "Pink Lemonade Flavor" at bounding box center [337, 97] width 81 height 7
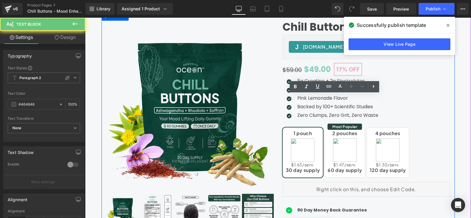
click at [314, 96] on p "Pink Lemonade Flavor" at bounding box center [337, 97] width 81 height 7
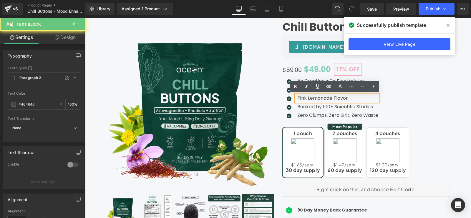
click at [320, 95] on p "Pink Lemonade Flavor" at bounding box center [337, 97] width 81 height 7
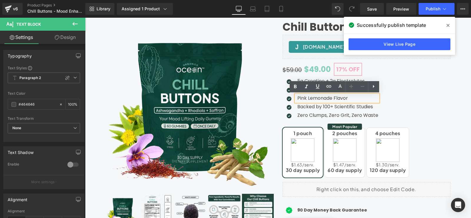
click at [328, 101] on p "Pink Lemonade Flavor" at bounding box center [337, 97] width 81 height 7
click at [85, 18] on div at bounding box center [85, 18] width 0 height 0
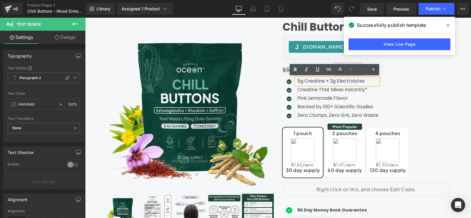
click at [356, 79] on p "5g Creatine + 2g Electrolytes" at bounding box center [337, 80] width 81 height 7
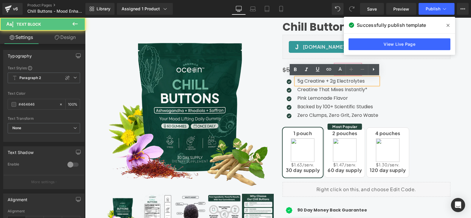
click at [311, 81] on p "5g Creatine + 2g Electrolytes" at bounding box center [337, 80] width 81 height 7
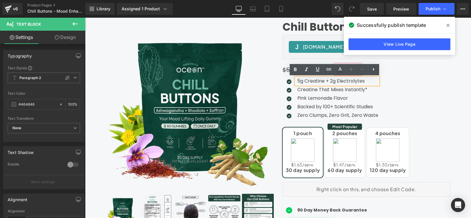
click at [302, 82] on p "5g Creatine + 2g Electrolytes" at bounding box center [337, 80] width 81 height 7
click at [297, 81] on p "5g Creatine + 2g Electrolytes" at bounding box center [337, 80] width 81 height 7
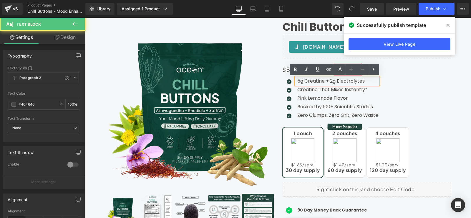
click at [296, 82] on div "5g Creatine + 2g Electrolytes" at bounding box center [337, 80] width 82 height 7
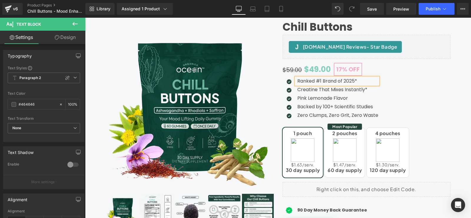
click at [336, 90] on span "Text Block" at bounding box center [333, 89] width 19 height 7
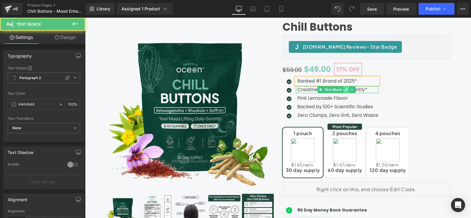
click at [345, 89] on icon at bounding box center [346, 89] width 3 height 3
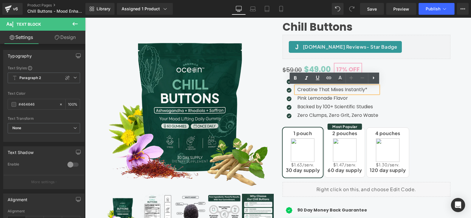
click at [308, 90] on p "Creatine That Mixes Instantly*" at bounding box center [337, 89] width 81 height 7
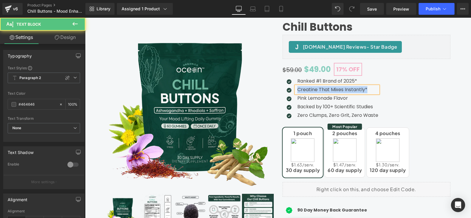
click at [306, 89] on p "Creatine That Mixes Instantly*" at bounding box center [337, 89] width 81 height 7
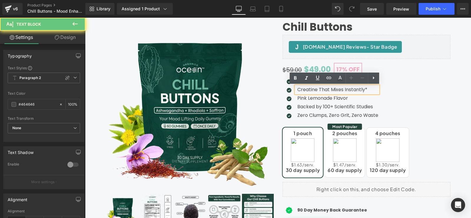
click at [297, 90] on p "Creatine That Mixes Instantly*" at bounding box center [337, 89] width 81 height 7
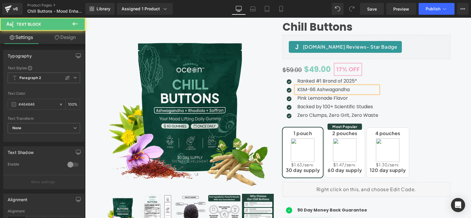
click at [329, 89] on p "KSM-66 Ashwagandha" at bounding box center [337, 89] width 81 height 7
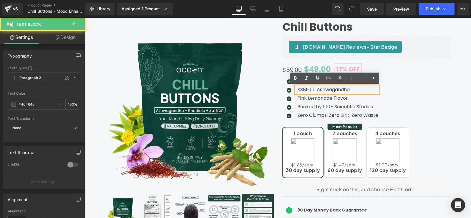
click at [338, 90] on p "KSM-66 Ashwagandha" at bounding box center [337, 89] width 81 height 7
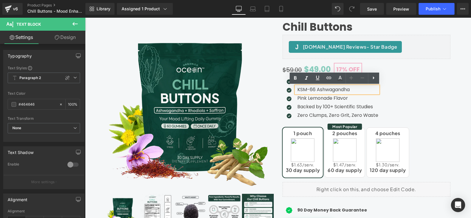
click at [350, 92] on p "KSM-66 Ashwagandha" at bounding box center [337, 89] width 81 height 7
click at [309, 99] on p "Pink Lemonade Flavor" at bounding box center [337, 97] width 81 height 7
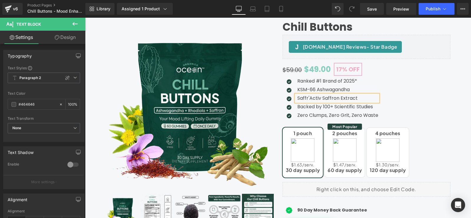
click at [357, 98] on p "Saffr'Activ Saffron Extract" at bounding box center [337, 97] width 81 height 7
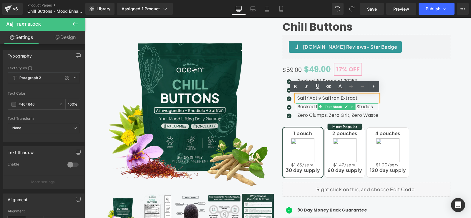
click at [308, 106] on p "Backed by 100+ Scientific Studies" at bounding box center [337, 106] width 81 height 7
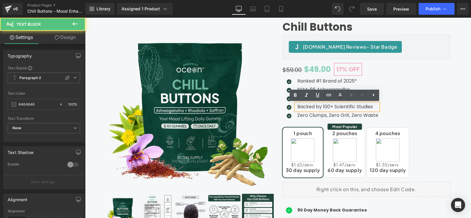
click at [301, 107] on p "Backed by 100+ Scientific Studies" at bounding box center [337, 106] width 81 height 7
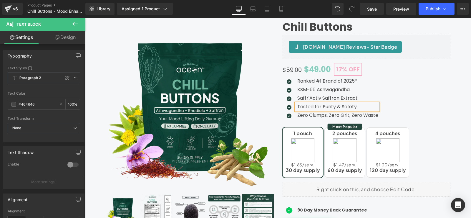
click at [378, 115] on div "Icon Ranked #1 Brand of 2025* Text Block Icon KSM-66 Ashwagandha Text Block Ico…" at bounding box center [367, 99] width 168 height 44
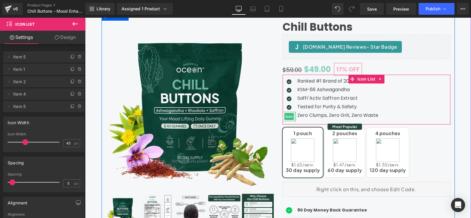
click at [294, 114] on div at bounding box center [294, 116] width 1 height 9
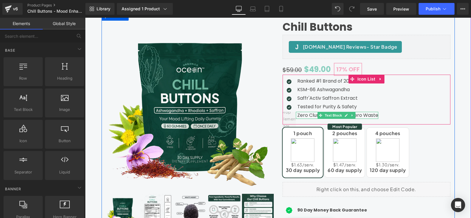
click at [300, 114] on p "Zero Clumps, Zero Grit, Zero Waste" at bounding box center [337, 115] width 81 height 7
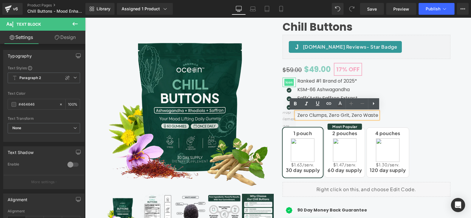
click at [291, 81] on span "Icon" at bounding box center [288, 82] width 9 height 7
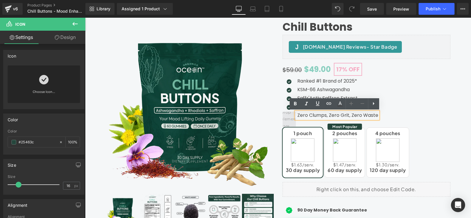
click at [281, 114] on span at bounding box center [289, 119] width 20 height 24
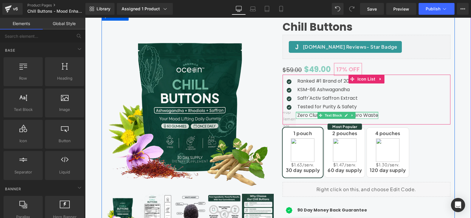
drag, startPoint x: 297, startPoint y: 113, endPoint x: 360, endPoint y: 116, distance: 63.1
click at [297, 113] on div "Zero Clumps, Zero Grit, Zero Waste Text Block" at bounding box center [337, 115] width 82 height 7
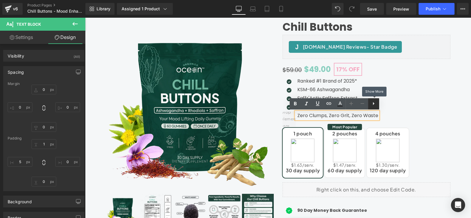
click at [375, 105] on icon at bounding box center [373, 103] width 7 height 7
click at [389, 118] on div "Icon Ranked #1 Brand of 2025* Text Block Icon KSM-66 Ashwagandha Text Block Ico…" at bounding box center [367, 99] width 168 height 44
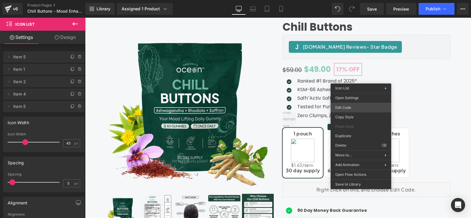
click at [347, 0] on div "Icon You are previewing how the will restyle your page. You can not edit Elemen…" at bounding box center [235, 0] width 471 height 0
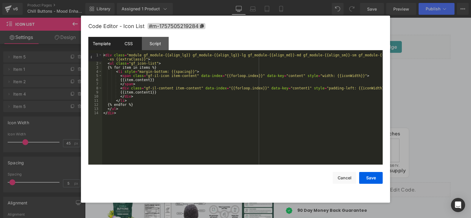
click at [130, 43] on div "CSS" at bounding box center [128, 43] width 27 height 13
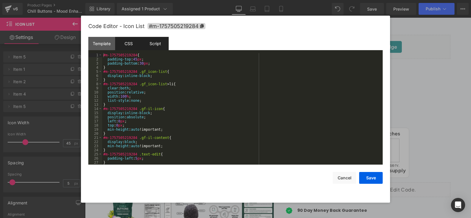
click at [151, 43] on div "Script" at bounding box center [155, 43] width 27 height 13
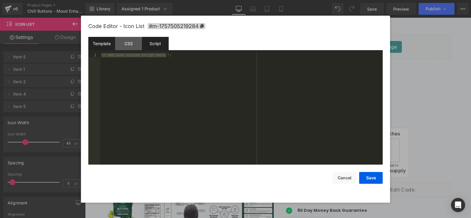
click at [104, 43] on div "Template" at bounding box center [101, 43] width 27 height 13
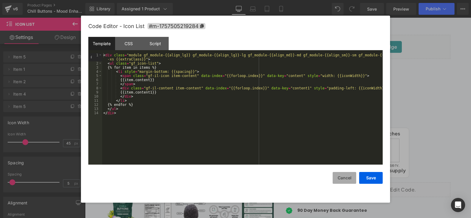
drag, startPoint x: 345, startPoint y: 179, endPoint x: 289, endPoint y: 140, distance: 67.9
click at [345, 179] on button "Cancel" at bounding box center [345, 178] width 24 height 12
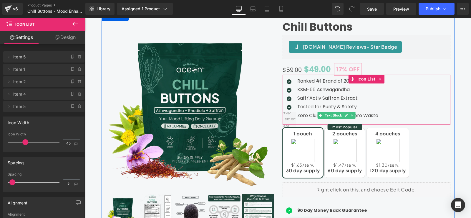
click at [85, 18] on div at bounding box center [85, 18] width 0 height 0
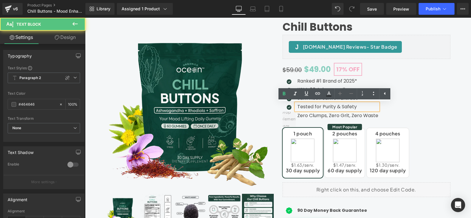
click at [378, 116] on div "Icon Ranked #1 Brand of 2025* Text Block Icon KSM-66 Ashwagandha Text Block Ico…" at bounding box center [367, 99] width 168 height 44
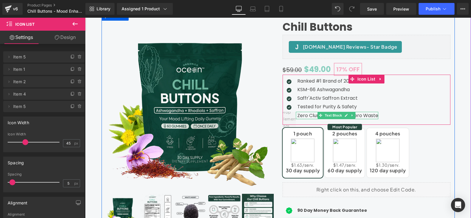
click at [369, 116] on p "Zero Clumps, Zero Grit, Zero Waste" at bounding box center [337, 115] width 81 height 7
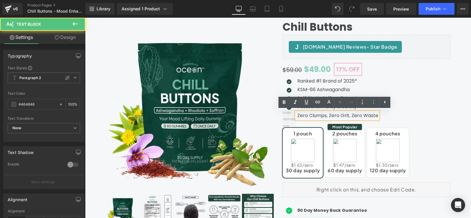
click at [315, 113] on p "Zero Clumps, Zero Grit, Zero Waste" at bounding box center [337, 115] width 81 height 7
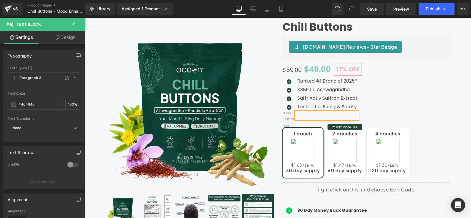
click at [390, 108] on div "Icon Ranked #1 Brand of 2025* Text Block Icon KSM-66 Ashwagandha Text Block Ico…" at bounding box center [367, 99] width 168 height 44
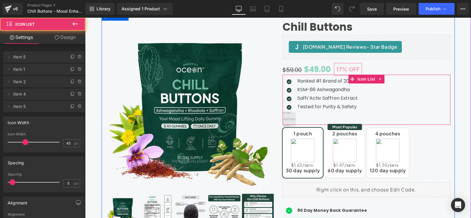
click at [283, 116] on span at bounding box center [289, 119] width 20 height 24
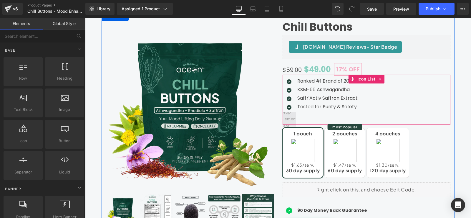
click at [284, 116] on span at bounding box center [289, 119] width 20 height 24
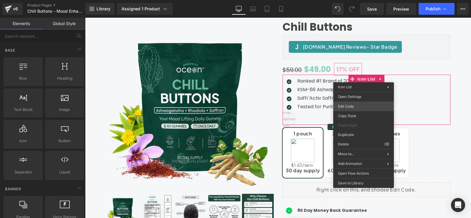
click at [353, 0] on div "Icon You are previewing how the will restyle your page. You can not edit Elemen…" at bounding box center [235, 0] width 471 height 0
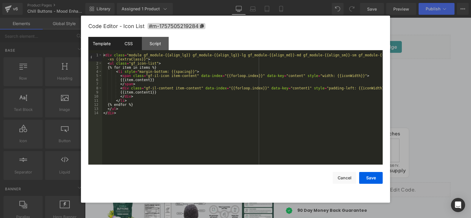
click at [131, 48] on div "CSS" at bounding box center [128, 43] width 27 height 13
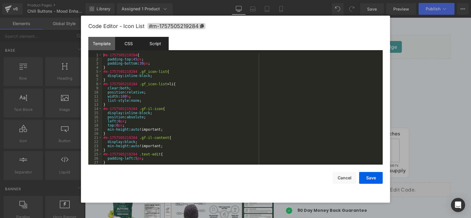
click at [152, 48] on div "Script" at bounding box center [155, 43] width 27 height 13
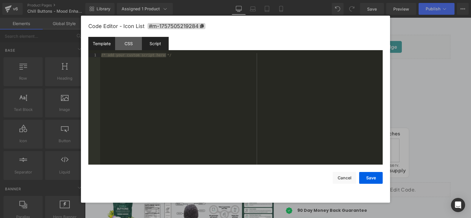
click at [110, 45] on div "Template" at bounding box center [101, 43] width 27 height 13
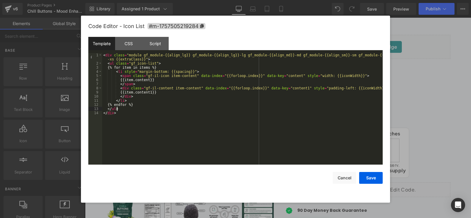
click at [167, 110] on div "< div class = "module gf_module-{{align_lg}} gf_module-{{align_lg}}-lg gf_modul…" at bounding box center [242, 115] width 281 height 124
click at [370, 180] on button "Save" at bounding box center [371, 178] width 24 height 12
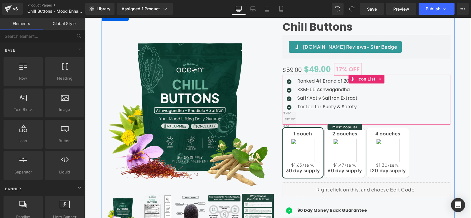
click at [348, 114] on p at bounding box center [327, 115] width 60 height 7
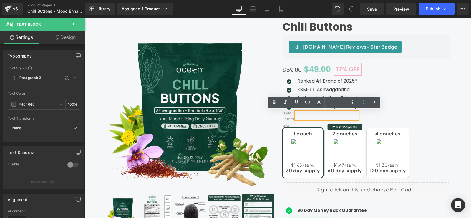
click at [381, 117] on div "Icon Ranked #1 Brand of 2025* Text Block Icon KSM-66 Ashwagandha Text Block Icon" at bounding box center [367, 99] width 168 height 44
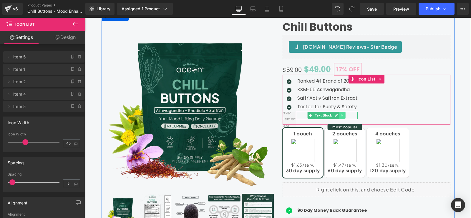
click at [342, 115] on icon at bounding box center [342, 115] width 3 height 4
click at [344, 115] on icon at bounding box center [345, 115] width 3 height 4
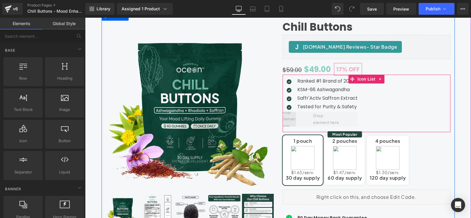
click at [291, 114] on span at bounding box center [289, 119] width 20 height 24
click at [348, 117] on span at bounding box center [327, 119] width 62 height 15
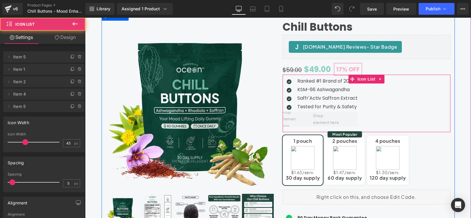
click at [372, 111] on div "Icon Ranked #1 Brand of 2025* Text Block Icon KSM-66 Ashwagandha Text Block Icon" at bounding box center [367, 103] width 168 height 52
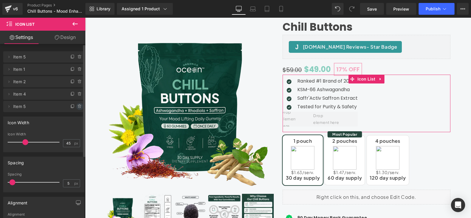
click at [77, 107] on icon at bounding box center [79, 106] width 5 height 5
click at [68, 108] on button "Delete" at bounding box center [73, 107] width 19 height 8
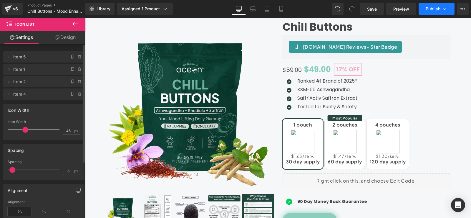
click at [433, 10] on span "Publish" at bounding box center [433, 8] width 15 height 5
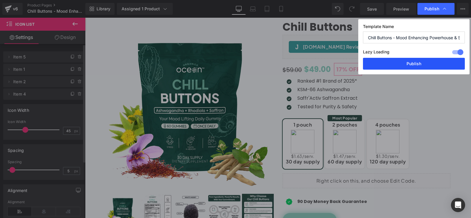
drag, startPoint x: 413, startPoint y: 65, endPoint x: 362, endPoint y: 78, distance: 52.9
click at [413, 65] on button "Publish" at bounding box center [414, 64] width 102 height 12
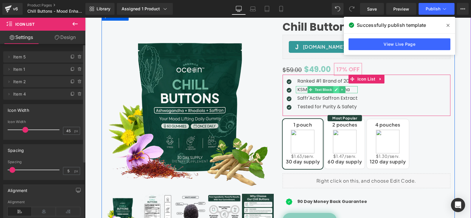
click at [335, 90] on icon at bounding box center [336, 89] width 3 height 3
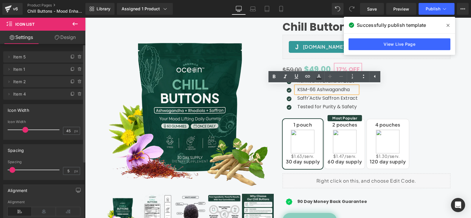
click at [314, 88] on p "KSM-66 Ashwagandha" at bounding box center [327, 89] width 60 height 7
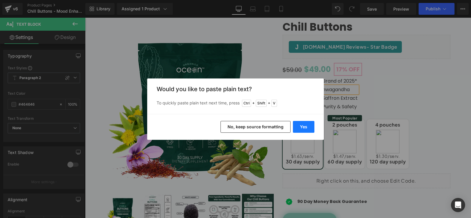
click at [308, 127] on button "Yes" at bounding box center [303, 127] width 21 height 12
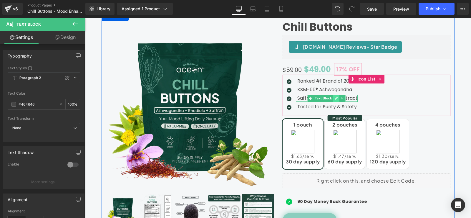
click at [333, 98] on link at bounding box center [336, 97] width 6 height 7
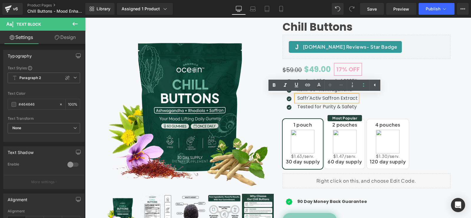
click at [319, 97] on p "Saffr'Activ Saffron Extract" at bounding box center [327, 97] width 60 height 7
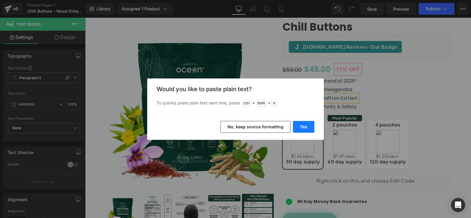
click at [304, 126] on button "Yes" at bounding box center [303, 127] width 21 height 12
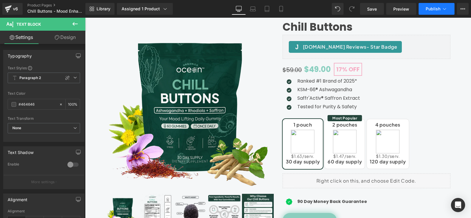
click at [432, 13] on button "Publish" at bounding box center [437, 9] width 36 height 12
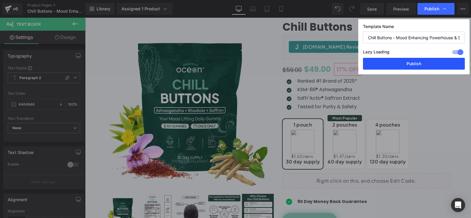
click at [409, 64] on button "Publish" at bounding box center [414, 64] width 102 height 12
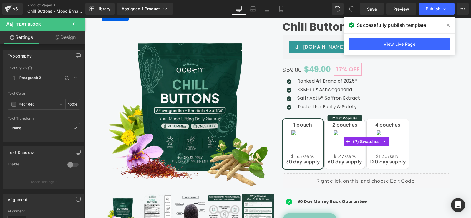
scroll to position [118, 0]
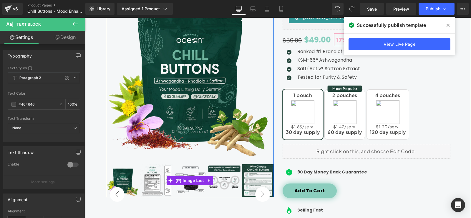
click at [119, 176] on img at bounding box center [123, 180] width 32 height 32
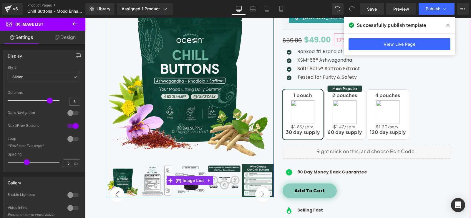
click at [263, 192] on button "›" at bounding box center [262, 194] width 15 height 15
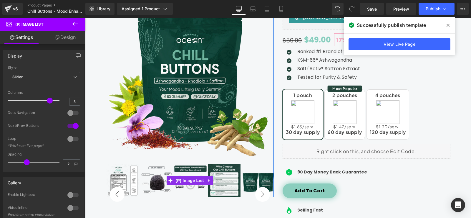
click at [263, 192] on button "›" at bounding box center [262, 194] width 15 height 15
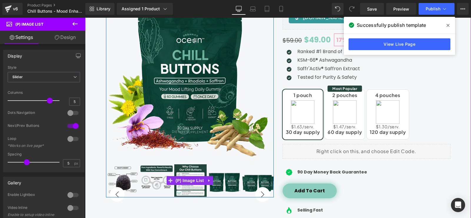
click at [263, 192] on button "›" at bounding box center [262, 194] width 15 height 15
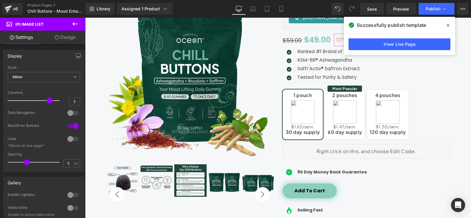
click at [223, 185] on img at bounding box center [224, 180] width 32 height 32
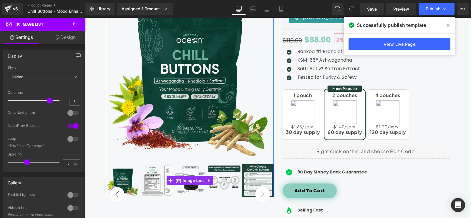
click at [260, 190] on button "›" at bounding box center [262, 194] width 15 height 15
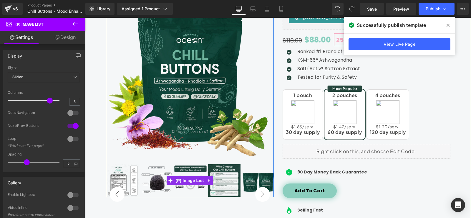
click at [260, 190] on button "›" at bounding box center [262, 194] width 15 height 15
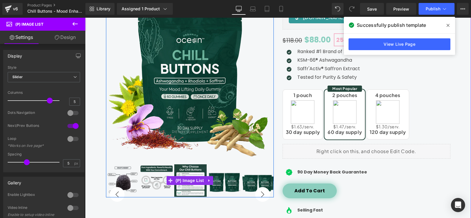
click at [260, 190] on button "›" at bounding box center [262, 194] width 15 height 15
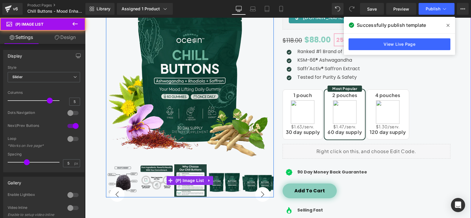
click at [250, 177] on img at bounding box center [258, 180] width 32 height 32
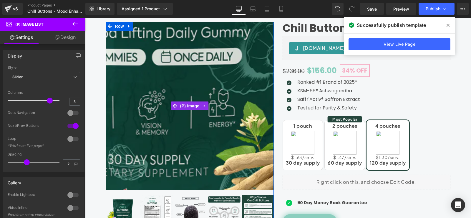
scroll to position [29, 0]
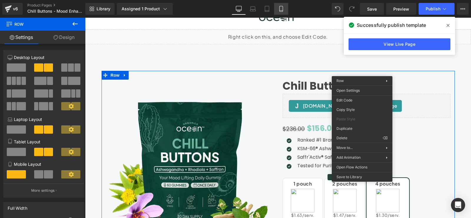
click at [280, 11] on icon at bounding box center [281, 9] width 6 height 6
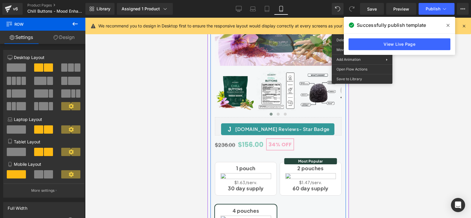
scroll to position [206, 0]
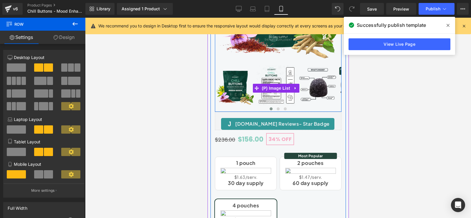
click at [240, 106] on div at bounding box center [278, 109] width 127 height 6
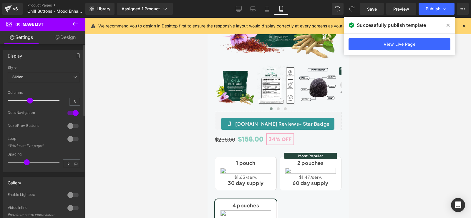
click at [70, 125] on div at bounding box center [73, 125] width 14 height 9
click at [71, 113] on div at bounding box center [73, 112] width 14 height 9
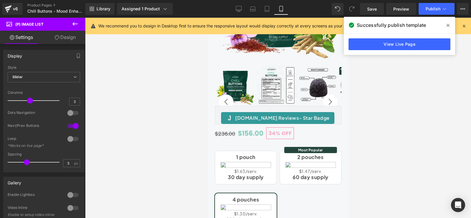
click at [447, 26] on icon at bounding box center [448, 25] width 3 height 3
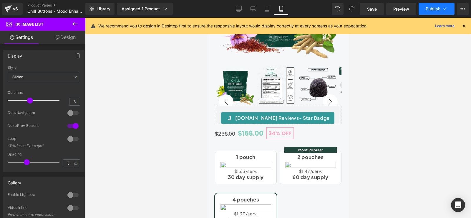
click at [431, 7] on span "Publish" at bounding box center [433, 8] width 15 height 5
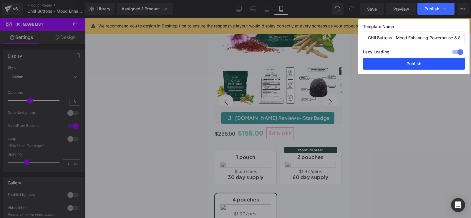
click at [419, 65] on button "Publish" at bounding box center [414, 64] width 102 height 12
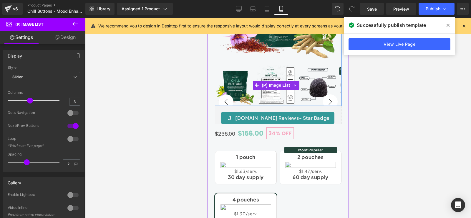
scroll to position [177, 0]
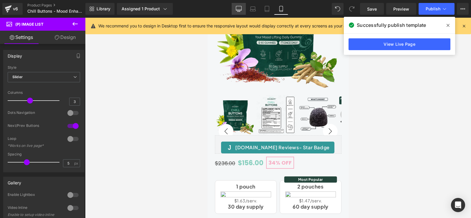
click at [238, 10] on icon at bounding box center [239, 9] width 6 height 6
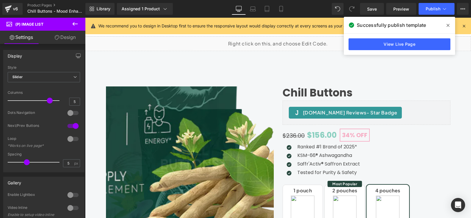
scroll to position [0, 0]
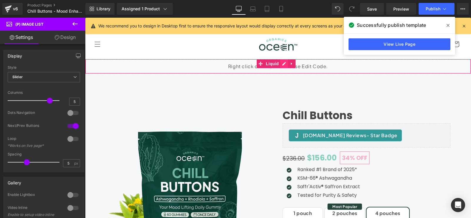
click at [281, 63] on div "Liquid" at bounding box center [278, 66] width 386 height 15
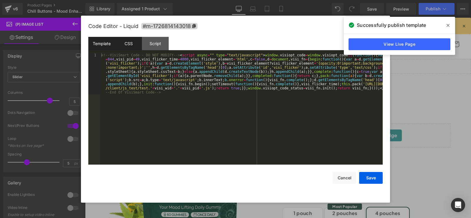
click at [130, 44] on div "CSS" at bounding box center [128, 43] width 27 height 13
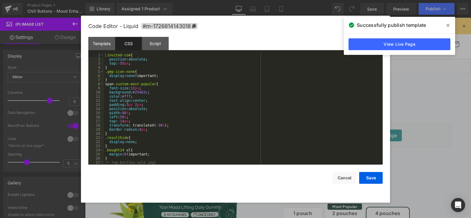
click at [204, 98] on div ".invited-com { position : absolute ; top : -55 px ; } .gmp-icon-none { display …" at bounding box center [242, 113] width 276 height 120
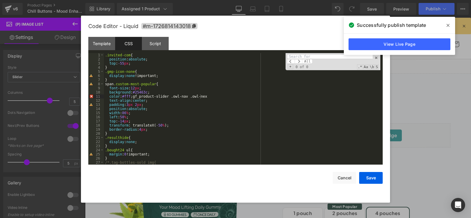
click at [212, 105] on div ".invited-com { position : absolute ; top : -55 px ; } .gmp-icon-none { display …" at bounding box center [242, 113] width 276 height 120
click at [321, 59] on input at bounding box center [330, 56] width 86 height 5
paste input "gf_product-slider .owl-nav .owl-nex"
type input "gf_product-slider .owl-nav .owl-nex"
click at [300, 60] on span at bounding box center [299, 61] width 8 height 5
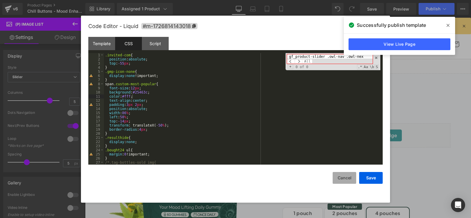
click at [345, 179] on button "Cancel" at bounding box center [345, 178] width 24 height 12
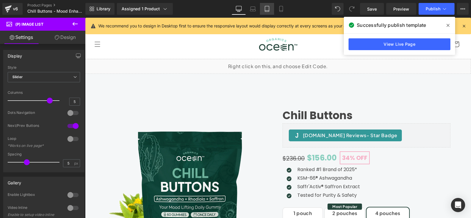
click at [266, 11] on icon at bounding box center [267, 11] width 4 height 0
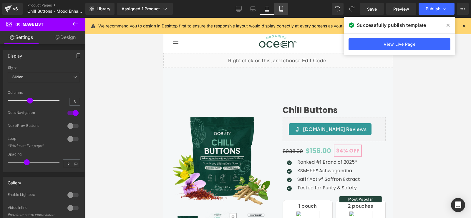
click at [281, 11] on icon at bounding box center [281, 9] width 6 height 6
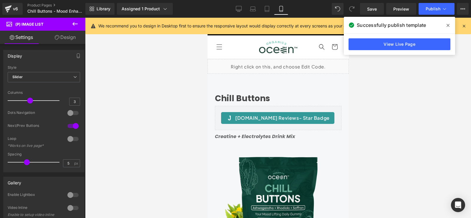
scroll to position [58, 0]
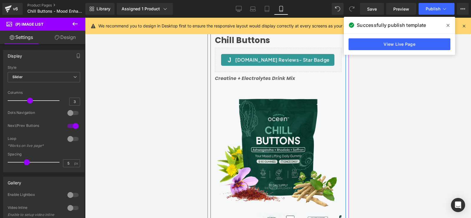
click at [247, 77] on icon "Creatine + Electrolytes Drink Mix" at bounding box center [255, 78] width 80 height 7
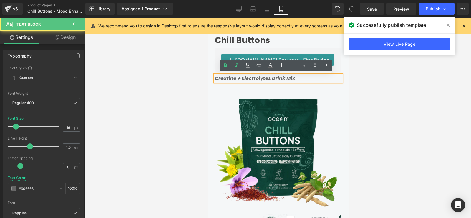
click at [252, 78] on icon "Creatine + Electrolytes Drink Mix" at bounding box center [255, 78] width 80 height 7
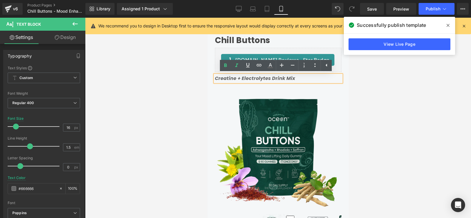
click at [237, 79] on icon "Creatine + Electrolytes Drink Mix" at bounding box center [255, 78] width 80 height 7
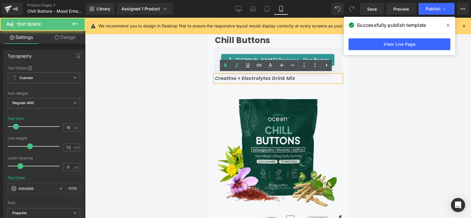
click at [298, 78] on p "Creatine + Electrolytes Drink Mix" at bounding box center [278, 78] width 127 height 7
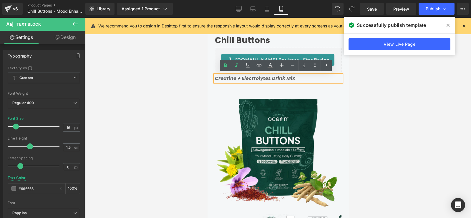
paste div
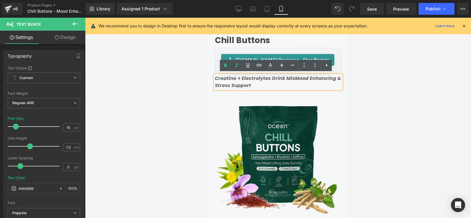
click at [293, 79] on icon "Creatine + Electrolytes Drink MixMood Enhancing & Stress Support" at bounding box center [278, 82] width 126 height 14
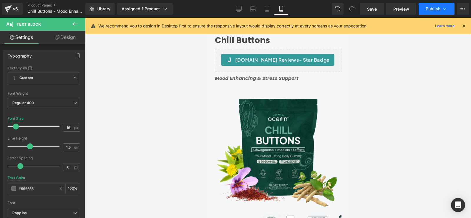
click at [429, 10] on span "Publish" at bounding box center [433, 8] width 15 height 5
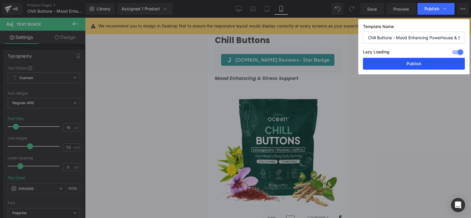
click at [406, 65] on button "Publish" at bounding box center [414, 64] width 102 height 12
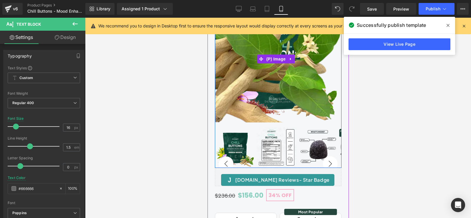
scroll to position [146, 0]
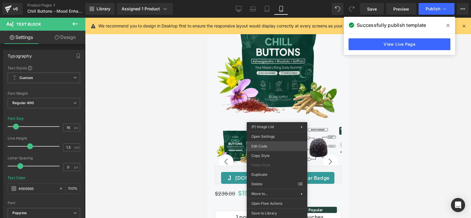
click at [276, 0] on div "Icon You are previewing how the will restyle your page. You can not edit Elemen…" at bounding box center [235, 0] width 471 height 0
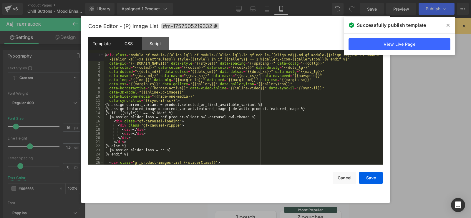
click at [132, 44] on div "CSS" at bounding box center [128, 43] width 27 height 13
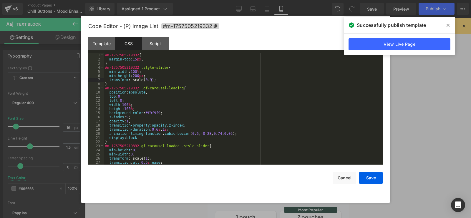
click at [222, 81] on div "#m-1757505219332 { margin-top : 15 px ; } #m-1757505219332 .style-slider { min-…" at bounding box center [242, 113] width 276 height 120
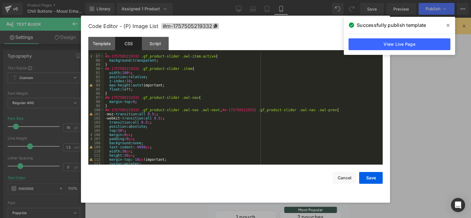
scroll to position [300, 0]
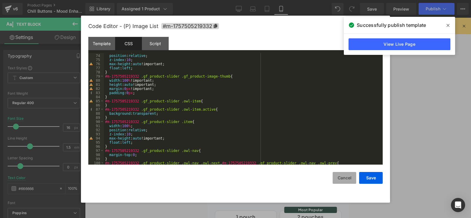
click at [349, 177] on button "Cancel" at bounding box center [345, 178] width 24 height 12
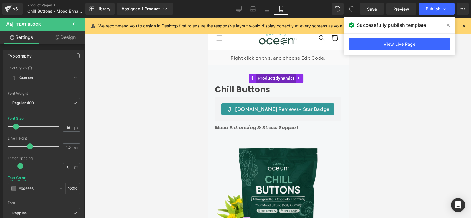
scroll to position [0, 0]
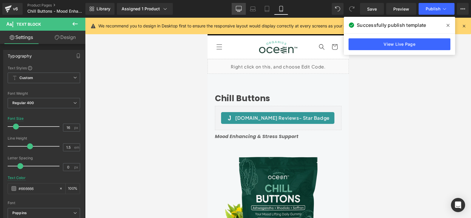
click at [241, 10] on icon at bounding box center [239, 9] width 6 height 6
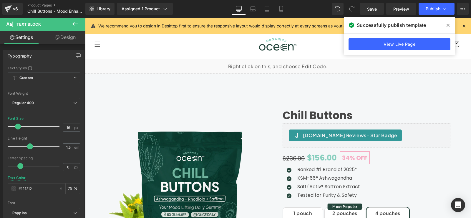
type input "20"
type input "#121212"
type input "75"
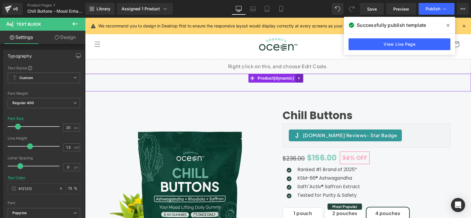
click at [300, 78] on icon at bounding box center [298, 78] width 1 height 3
click at [303, 78] on icon at bounding box center [303, 78] width 4 height 4
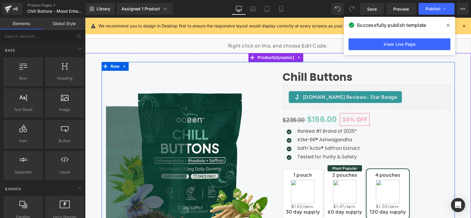
scroll to position [59, 0]
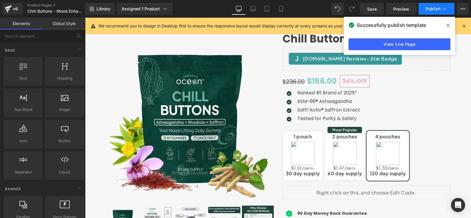
click at [430, 9] on span "Publish" at bounding box center [433, 8] width 15 height 5
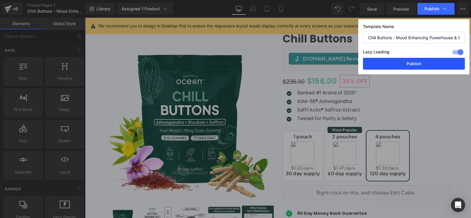
click at [412, 65] on button "Publish" at bounding box center [414, 64] width 102 height 12
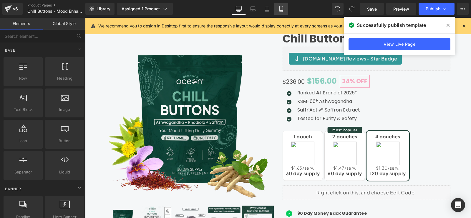
drag, startPoint x: 282, startPoint y: 11, endPoint x: 64, endPoint y: 44, distance: 219.8
click at [282, 11] on icon at bounding box center [280, 11] width 3 height 0
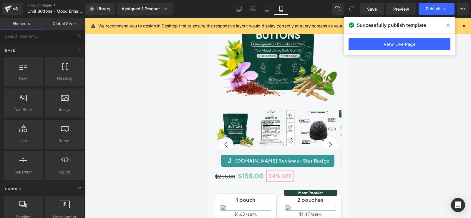
scroll to position [151, 0]
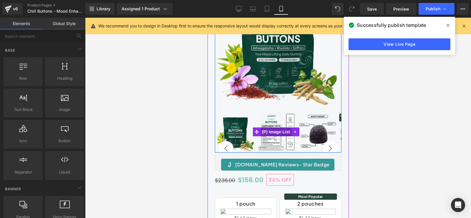
click at [281, 127] on span "(P) Image List" at bounding box center [275, 131] width 31 height 9
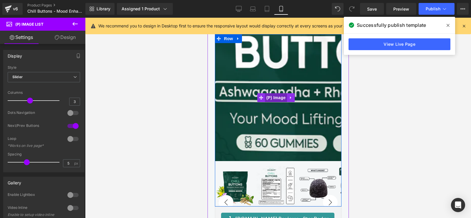
scroll to position [92, 0]
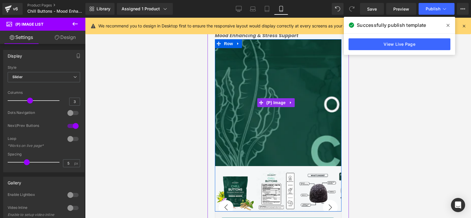
click at [249, 67] on img at bounding box center [367, 217] width 549 height 549
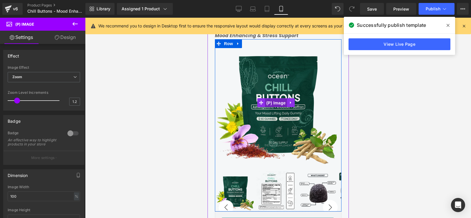
click at [279, 101] on span "(P) Image" at bounding box center [276, 102] width 22 height 9
click at [280, 100] on span "(P) Image" at bounding box center [276, 102] width 22 height 9
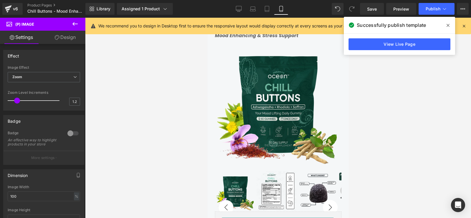
click at [69, 39] on link "Design" at bounding box center [65, 37] width 43 height 13
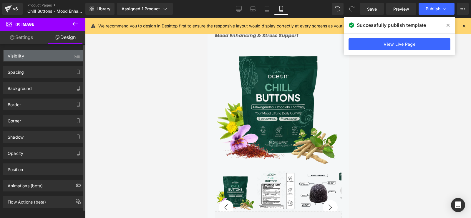
click at [51, 54] on div "Visibility (All)" at bounding box center [44, 55] width 81 height 11
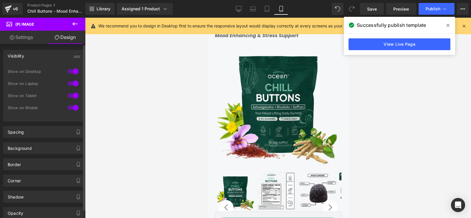
click at [70, 108] on div at bounding box center [73, 107] width 14 height 9
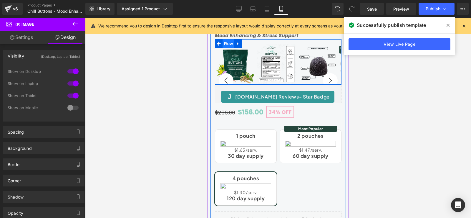
click at [227, 44] on span "Row" at bounding box center [228, 43] width 12 height 9
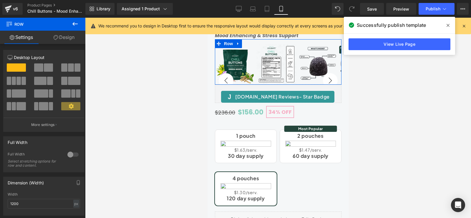
click at [26, 39] on link "Settings" at bounding box center [21, 37] width 43 height 13
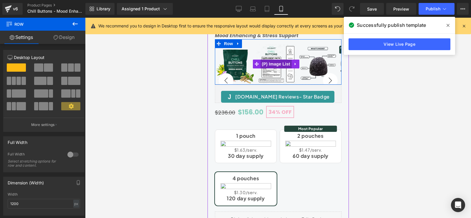
click at [279, 63] on span "(P) Image List" at bounding box center [275, 63] width 31 height 9
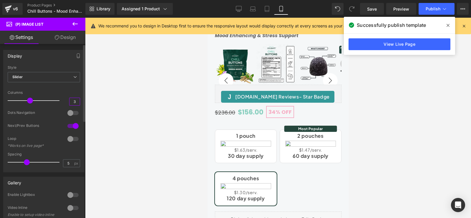
drag, startPoint x: 74, startPoint y: 100, endPoint x: 69, endPoint y: 101, distance: 4.6
click at [69, 101] on input "3" at bounding box center [74, 101] width 10 height 7
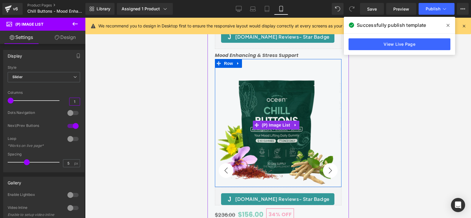
scroll to position [62, 0]
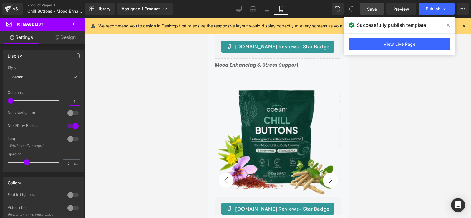
type input "1"
click at [377, 11] on span "Save" at bounding box center [372, 9] width 10 height 6
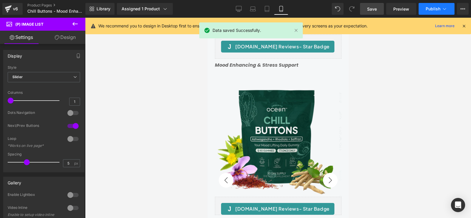
click at [436, 9] on span "Publish" at bounding box center [433, 8] width 15 height 5
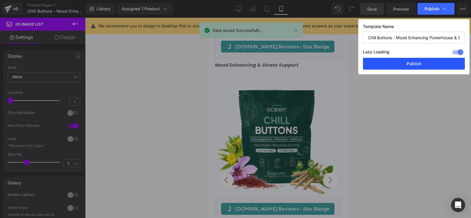
click at [400, 65] on button "Publish" at bounding box center [414, 64] width 102 height 12
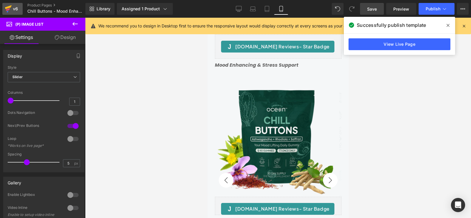
click at [17, 8] on div "v6" at bounding box center [15, 9] width 7 height 8
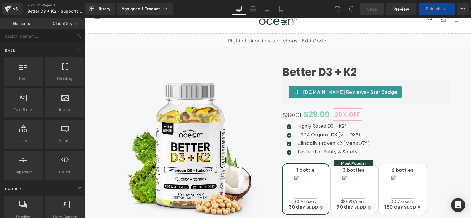
scroll to position [59, 0]
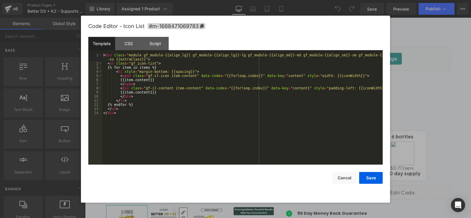
click at [352, 0] on div "You are previewing how the will restyle your page. You can not edit Elements in…" at bounding box center [235, 0] width 471 height 0
click at [130, 47] on div "CSS" at bounding box center [128, 43] width 27 height 13
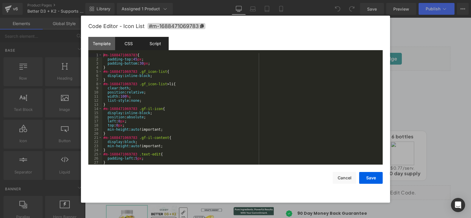
click at [154, 45] on div "Script" at bounding box center [155, 43] width 27 height 13
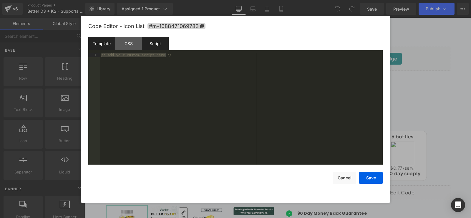
click at [101, 43] on div "Template" at bounding box center [101, 43] width 27 height 13
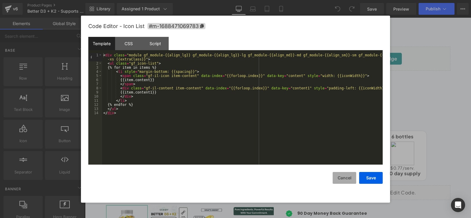
click at [343, 178] on button "Cancel" at bounding box center [345, 178] width 24 height 12
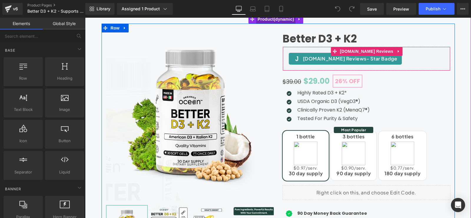
scroll to position [0, 0]
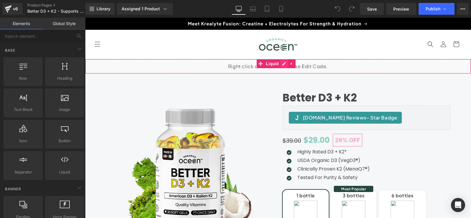
click at [281, 63] on div "Liquid" at bounding box center [278, 66] width 386 height 15
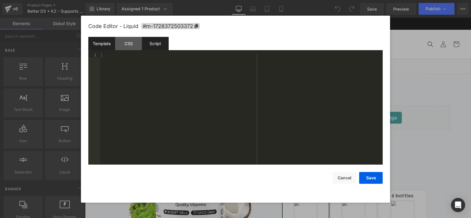
click at [156, 47] on div "Script" at bounding box center [155, 43] width 27 height 13
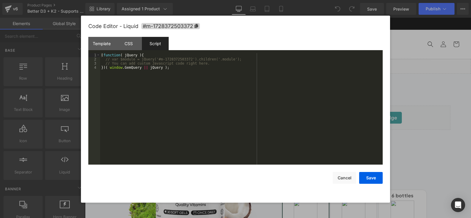
click at [190, 92] on div "( function ( jQuery ) { // var $module = jQuery('#m-1728372503372').children('.…" at bounding box center [241, 113] width 283 height 120
click at [122, 42] on div "CSS" at bounding box center [128, 43] width 27 height 13
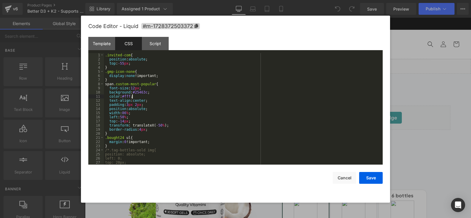
click at [220, 98] on div ".invited-com { position : absolute ; top : -55 px ; } .gmp-icon-none { display …" at bounding box center [242, 113] width 276 height 120
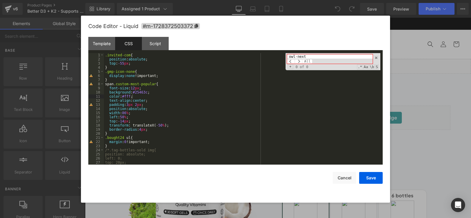
type input "owl-next"
click at [264, 113] on div ".invited-com { position : absolute ; top : -55 px ; } .gmp-icon-none { display …" at bounding box center [242, 113] width 276 height 120
click at [350, 179] on button "Cancel" at bounding box center [345, 178] width 24 height 12
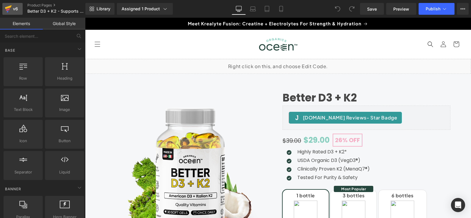
click at [12, 10] on div "v6" at bounding box center [15, 9] width 7 height 8
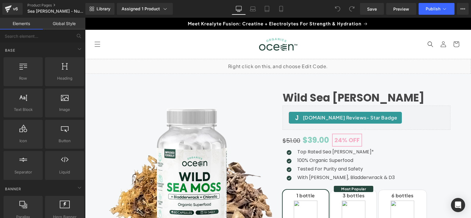
click at [283, 64] on div "Liquid" at bounding box center [278, 66] width 386 height 15
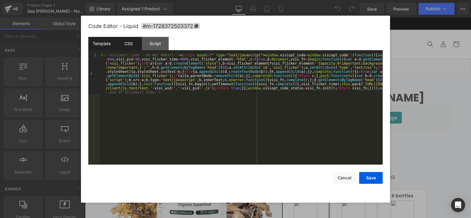
click at [130, 42] on div "CSS" at bounding box center [128, 43] width 27 height 13
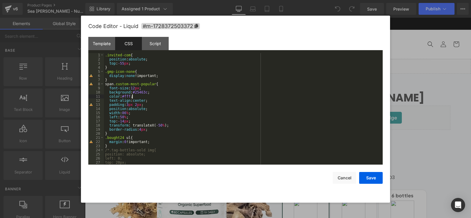
click at [198, 97] on div ".invited-com { position : absolute ; top : -55 px ; } .gmp-icon-none { display …" at bounding box center [242, 113] width 276 height 120
click at [186, 80] on div ".invited-com { position : absolute ; top : -55 px ; } .gmp-icon-none { display …" at bounding box center [242, 113] width 276 height 120
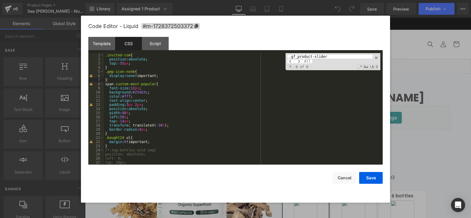
scroll to position [109, 0]
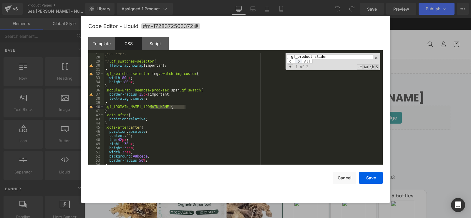
type input ".gf_product-slider"
click at [301, 62] on span at bounding box center [299, 61] width 8 height 5
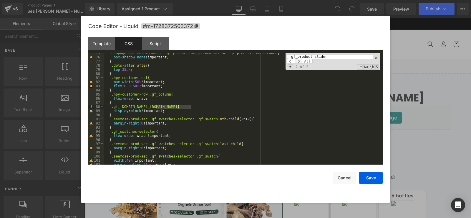
scroll to position [307, 0]
click at [301, 62] on span at bounding box center [299, 61] width 8 height 5
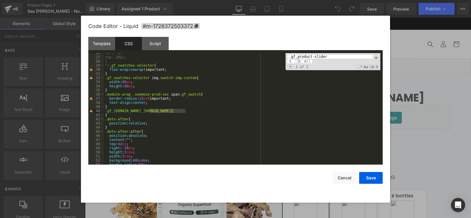
scroll to position [105, 0]
click at [351, 177] on button "Cancel" at bounding box center [345, 178] width 24 height 12
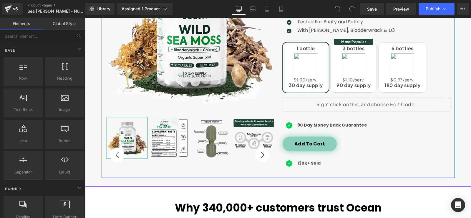
scroll to position [147, 0]
click at [373, 102] on div "Liquid" at bounding box center [367, 104] width 168 height 15
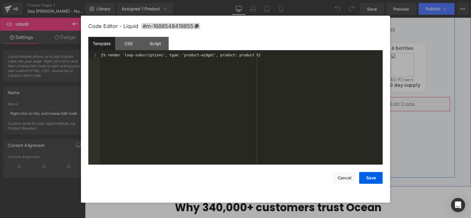
click at [371, 101] on div "Liquid" at bounding box center [367, 104] width 168 height 15
click at [128, 41] on div "CSS" at bounding box center [128, 43] width 27 height 13
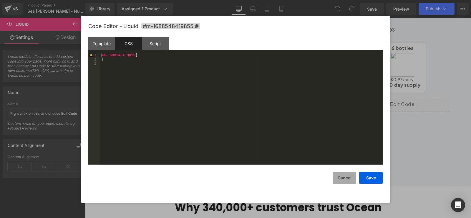
click at [344, 178] on button "Cancel" at bounding box center [345, 178] width 24 height 12
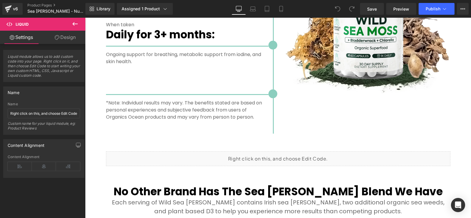
scroll to position [1325, 0]
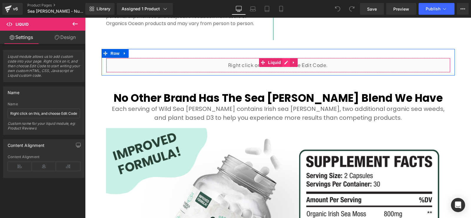
click at [282, 58] on div "Liquid" at bounding box center [278, 65] width 344 height 15
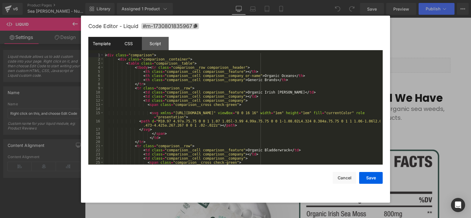
click at [132, 42] on div "CSS" at bounding box center [128, 43] width 27 height 13
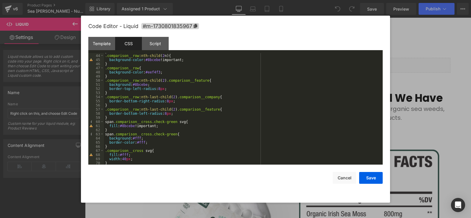
scroll to position [177, 0]
click at [241, 88] on div "} .comparison__row :nth-child ( 2 n ) { background-color : #8bcebe !important; …" at bounding box center [242, 109] width 276 height 120
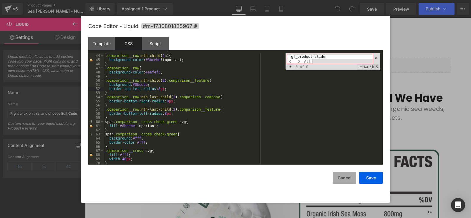
type input ".gf_product-slider"
click at [346, 175] on button "Cancel" at bounding box center [345, 178] width 24 height 12
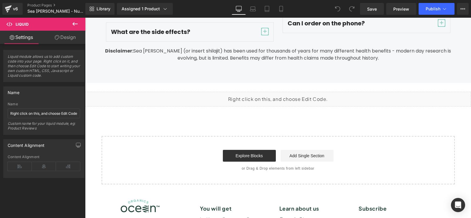
scroll to position [2578, 0]
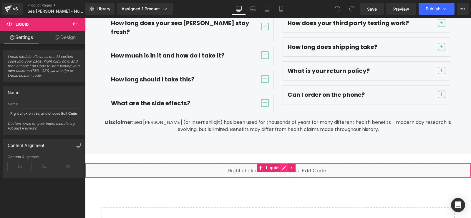
click at [281, 163] on div "Liquid" at bounding box center [278, 170] width 386 height 15
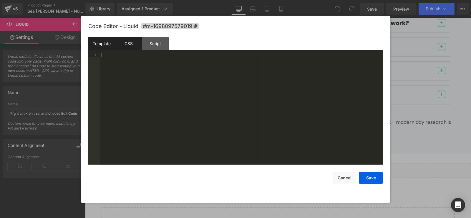
click at [130, 45] on div "CSS" at bounding box center [128, 43] width 27 height 13
drag, startPoint x: 346, startPoint y: 179, endPoint x: 364, endPoint y: 161, distance: 25.2
click at [346, 179] on button "Cancel" at bounding box center [345, 178] width 24 height 12
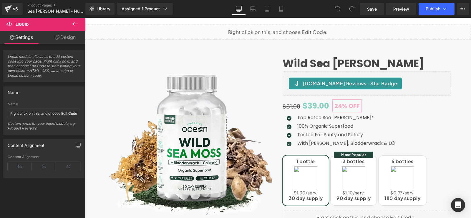
scroll to position [59, 0]
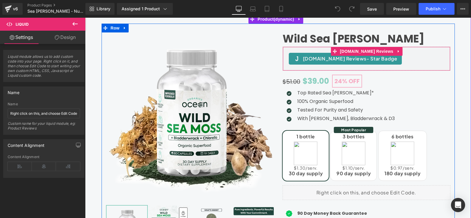
click at [391, 59] on div "[DOMAIN_NAME] Reviews - Star Badge" at bounding box center [366, 59] width 155 height 12
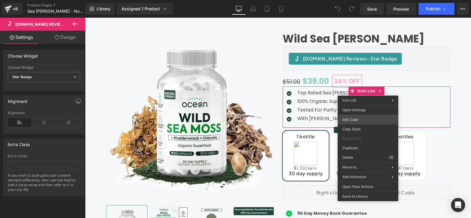
click at [355, 0] on div "You are previewing how the will restyle your page. You can not edit Elements in…" at bounding box center [235, 0] width 471 height 0
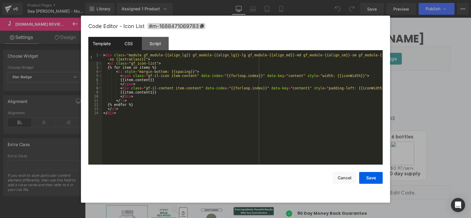
click at [130, 46] on div "CSS" at bounding box center [128, 43] width 27 height 13
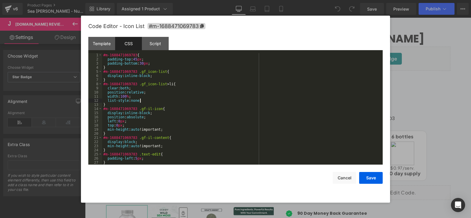
click at [201, 99] on div "#m-1688471069783 { padding-top : 45 px ; padding-bottom : 30 px ; } #m-16884710…" at bounding box center [241, 113] width 278 height 120
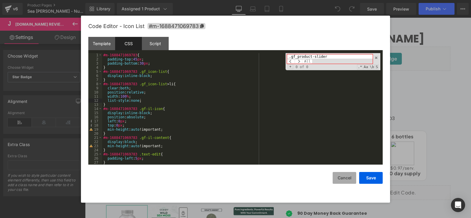
type input ".gf_product-slider"
click at [343, 174] on button "Cancel" at bounding box center [345, 178] width 24 height 12
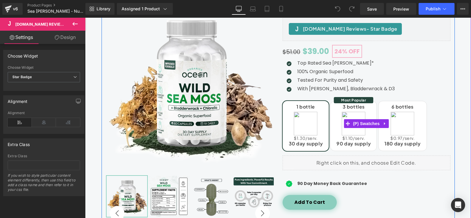
scroll to position [88, 0]
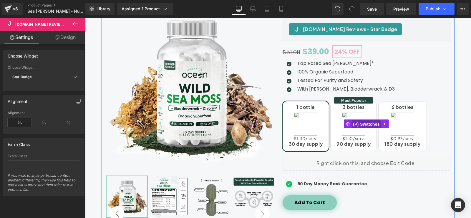
click at [364, 124] on span "(P) Swatches" at bounding box center [366, 124] width 30 height 9
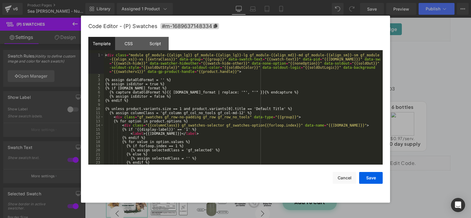
click at [356, 0] on div "(P) Swatches You are previewing how the will restyle your page. You can not edi…" at bounding box center [235, 0] width 471 height 0
click at [127, 44] on div "CSS" at bounding box center [128, 43] width 27 height 13
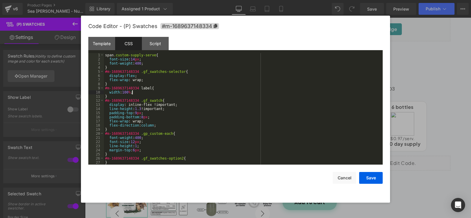
click at [241, 91] on div "span .custom-supply-serve { font-size : 14 px ; font-weight : 400 ; } #m-168963…" at bounding box center [242, 113] width 276 height 120
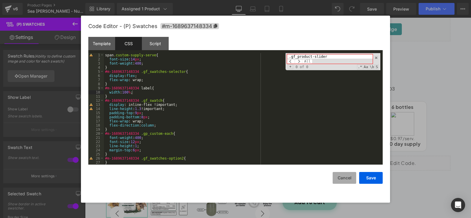
type input ".gf_product-slider"
click at [347, 176] on button "Cancel" at bounding box center [345, 178] width 24 height 12
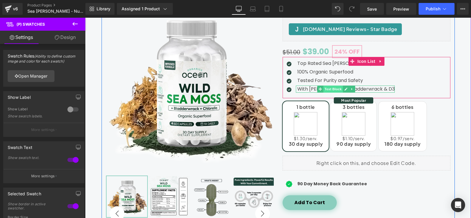
scroll to position [0, 0]
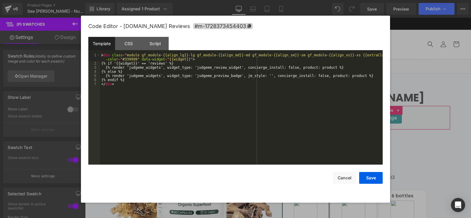
click at [357, 0] on div "(P) Swatches You are previewing how the will restyle your page. You can not edi…" at bounding box center [235, 0] width 471 height 0
click at [120, 40] on div "CSS" at bounding box center [128, 43] width 27 height 13
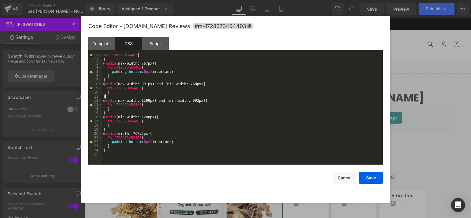
click at [208, 95] on div "#m-1728373454403 { } @ media (max-width: 767px) { #m-1728373454403 { padding-bo…" at bounding box center [242, 113] width 281 height 120
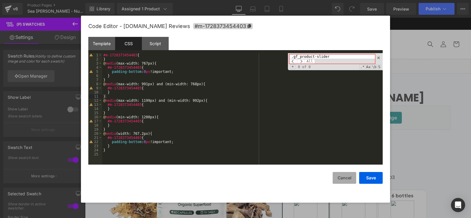
type input ".gf_product-slider"
click at [346, 176] on button "Cancel" at bounding box center [345, 178] width 24 height 12
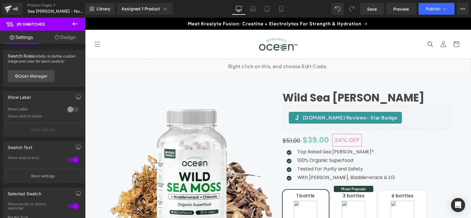
click at [283, 64] on div "Liquid" at bounding box center [278, 66] width 386 height 15
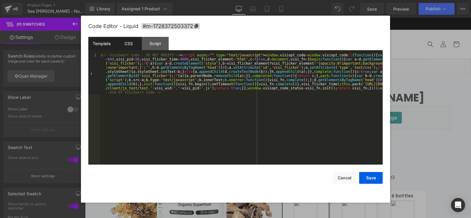
click at [132, 45] on div "CSS" at bounding box center [128, 43] width 27 height 13
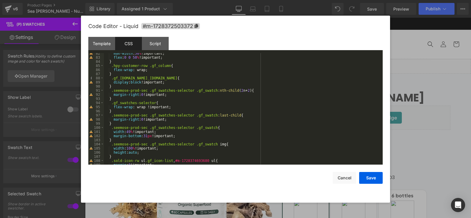
scroll to position [353, 0]
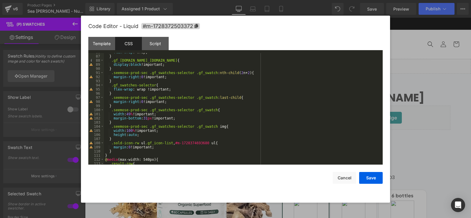
click at [254, 103] on div "flex-wrap : wrap; } .gf_[DOMAIN_NAME]_[DOMAIN_NAME] { display : block !importan…" at bounding box center [242, 110] width 276 height 120
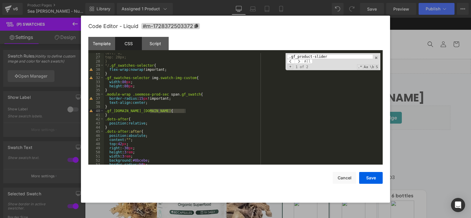
scroll to position [105, 0]
type input ".gf_product-slider"
click at [291, 62] on span at bounding box center [291, 61] width 8 height 5
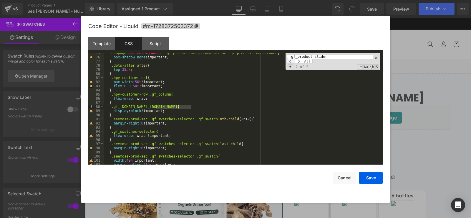
scroll to position [307, 0]
click at [343, 178] on button "Cancel" at bounding box center [345, 178] width 24 height 12
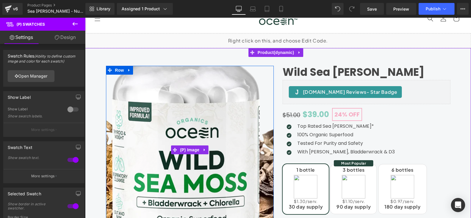
scroll to position [59, 0]
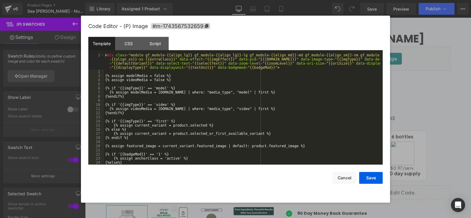
click at [182, 0] on div "(P) Swatches You are previewing how the will restyle your page. You can not edi…" at bounding box center [235, 0] width 471 height 0
click at [130, 42] on div "CSS" at bounding box center [128, 43] width 27 height 13
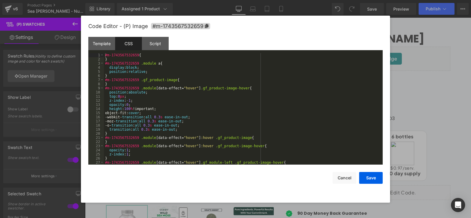
click at [213, 89] on div "#m-1743567532659 { } #m-1743567532659 .module a { display : block ; position : …" at bounding box center [242, 113] width 276 height 120
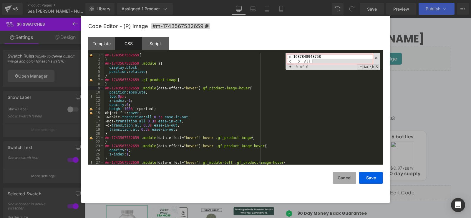
type input "m-1687848948758"
click at [341, 179] on button "Cancel" at bounding box center [345, 178] width 24 height 12
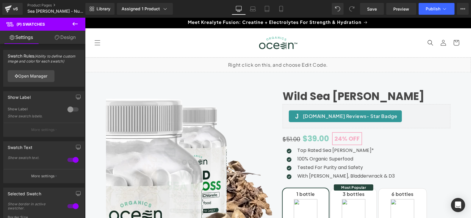
scroll to position [0, 0]
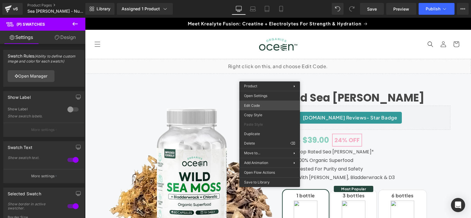
click at [262, 0] on div "(P) Swatches You are previewing how the will restyle your page. You can not edi…" at bounding box center [235, 0] width 471 height 0
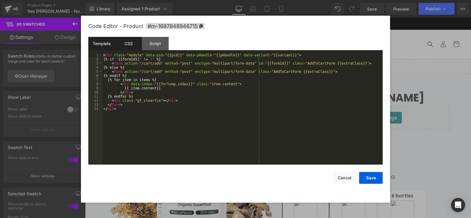
click at [129, 43] on div "CSS" at bounding box center [128, 43] width 27 height 13
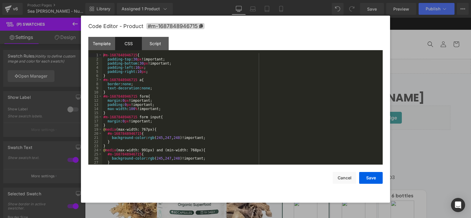
click at [192, 87] on div "#m-1687848946715 { padding-top : 30 px !important; padding-bottom : 30 px !impo…" at bounding box center [241, 113] width 278 height 120
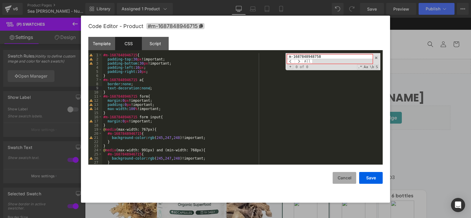
type input "m-1687848948758"
click at [345, 177] on button "Cancel" at bounding box center [345, 178] width 24 height 12
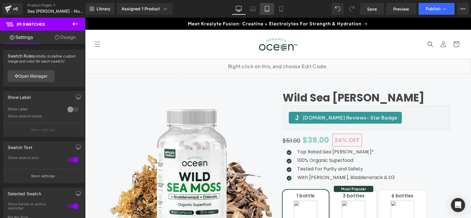
click at [270, 9] on icon at bounding box center [267, 9] width 6 height 6
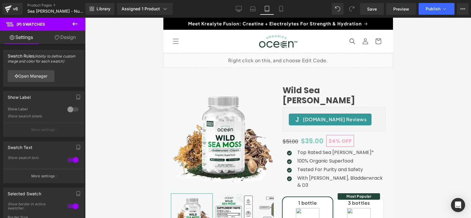
scroll to position [95, 0]
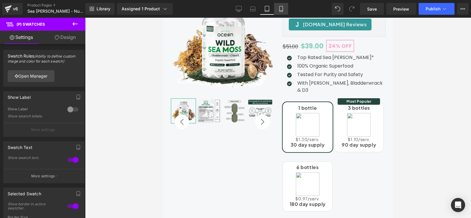
click at [281, 11] on icon at bounding box center [281, 9] width 6 height 6
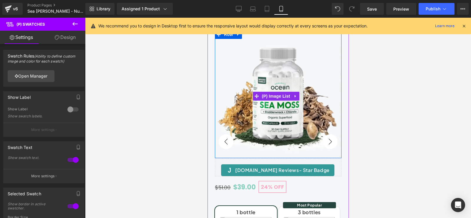
scroll to position [92, 0]
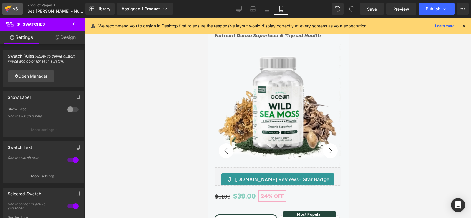
click at [14, 11] on div "v6" at bounding box center [15, 9] width 7 height 8
